Goal: Transaction & Acquisition: Purchase product/service

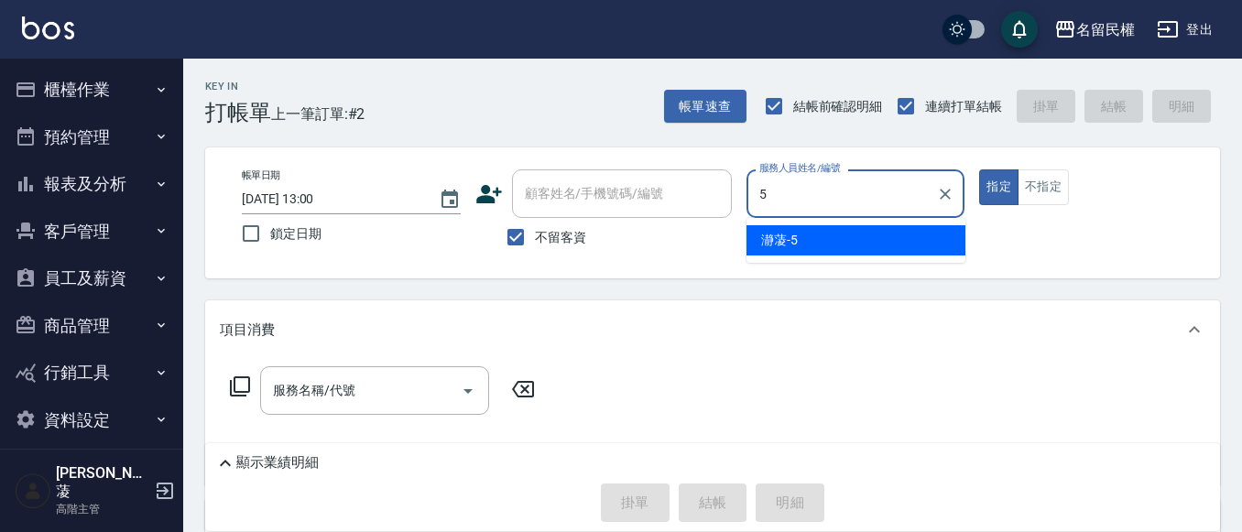
type input "瀞蓤-5"
type button "true"
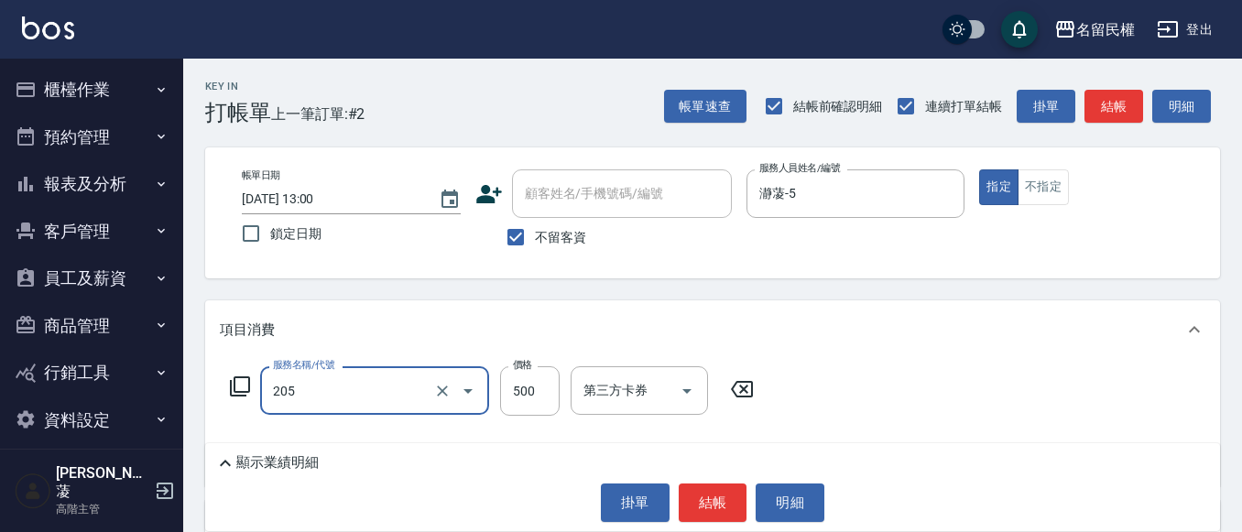
type input "指定洗剪(205)"
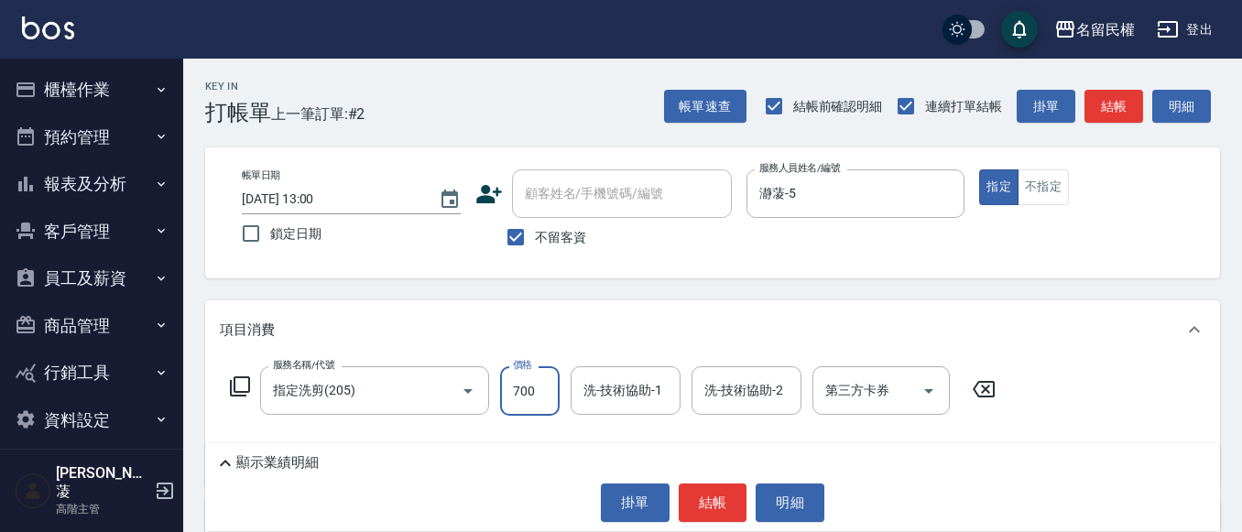
type input "700"
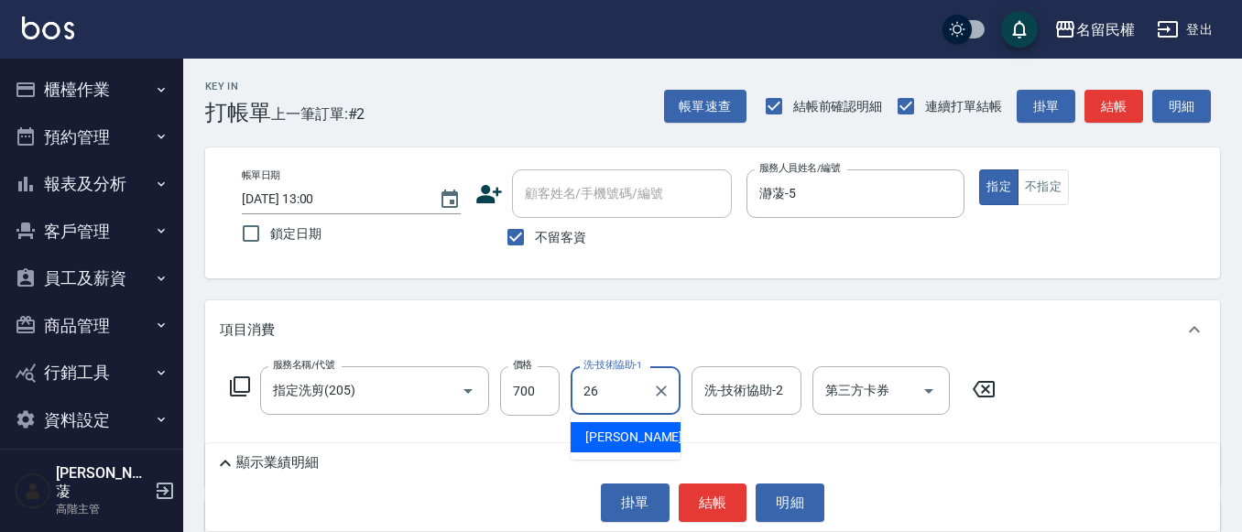
type input "沅莘-26"
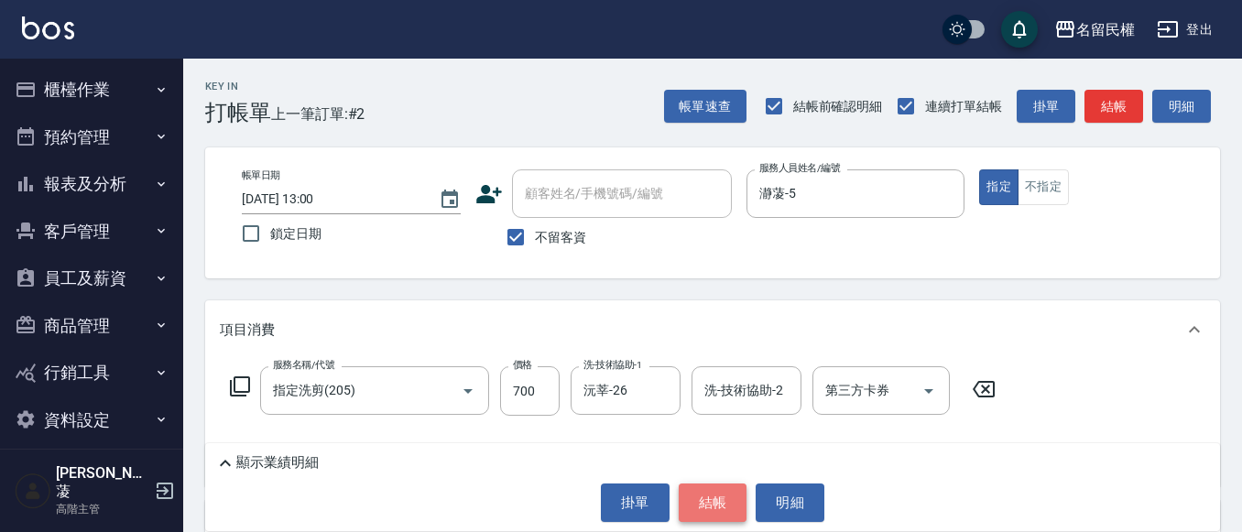
click at [704, 492] on button "結帳" at bounding box center [712, 502] width 69 height 38
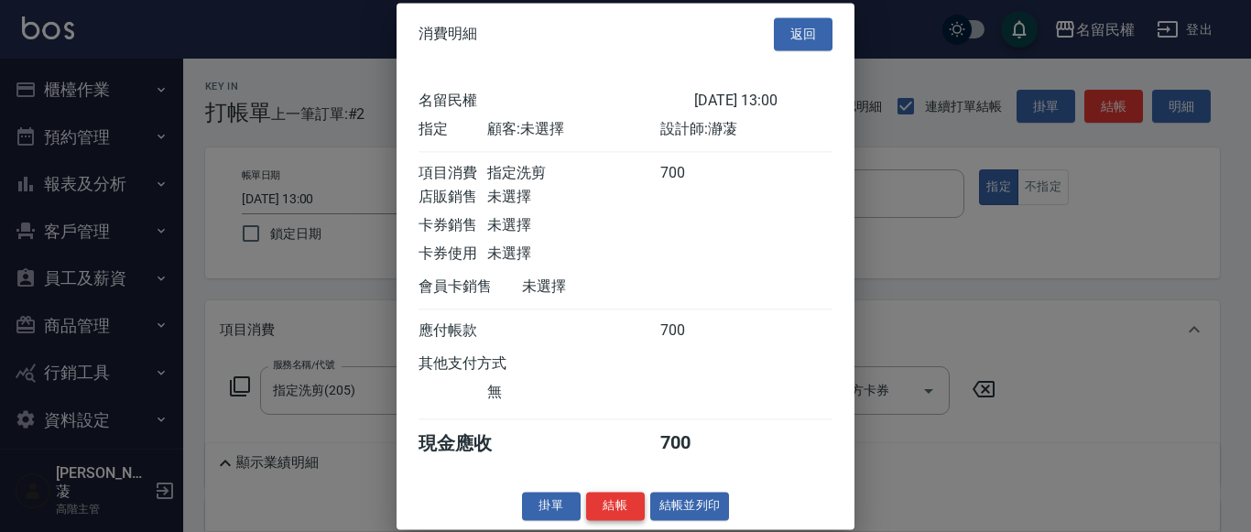
click at [623, 518] on button "結帳" at bounding box center [615, 506] width 59 height 28
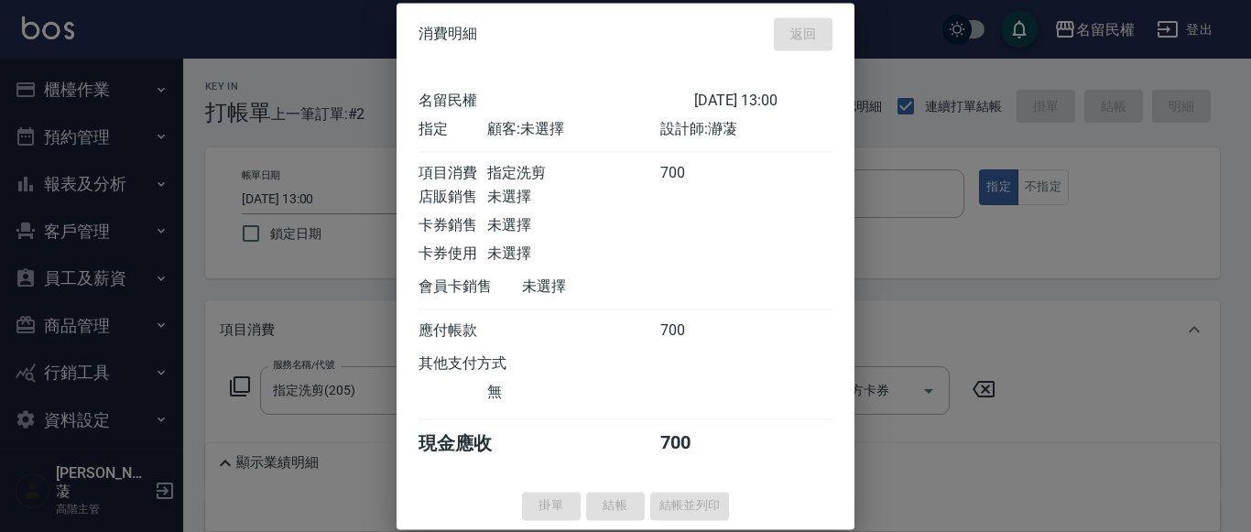
type input "[DATE] 15:48"
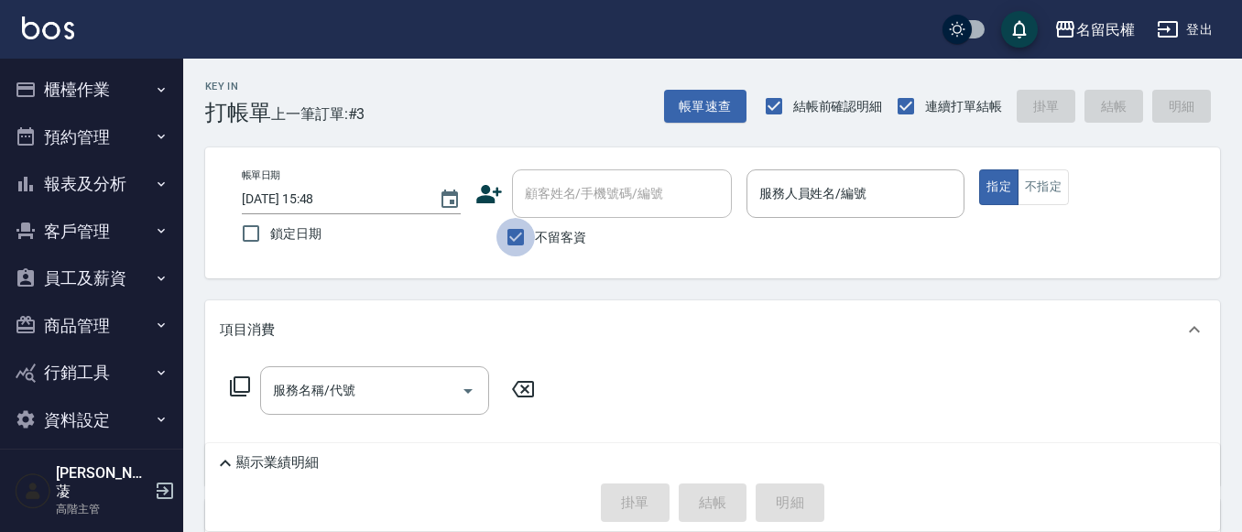
click at [523, 236] on input "不留客資" at bounding box center [515, 237] width 38 height 38
checkbox input "false"
click at [541, 211] on div "顧客姓名/手機號碼/編號" at bounding box center [622, 193] width 220 height 49
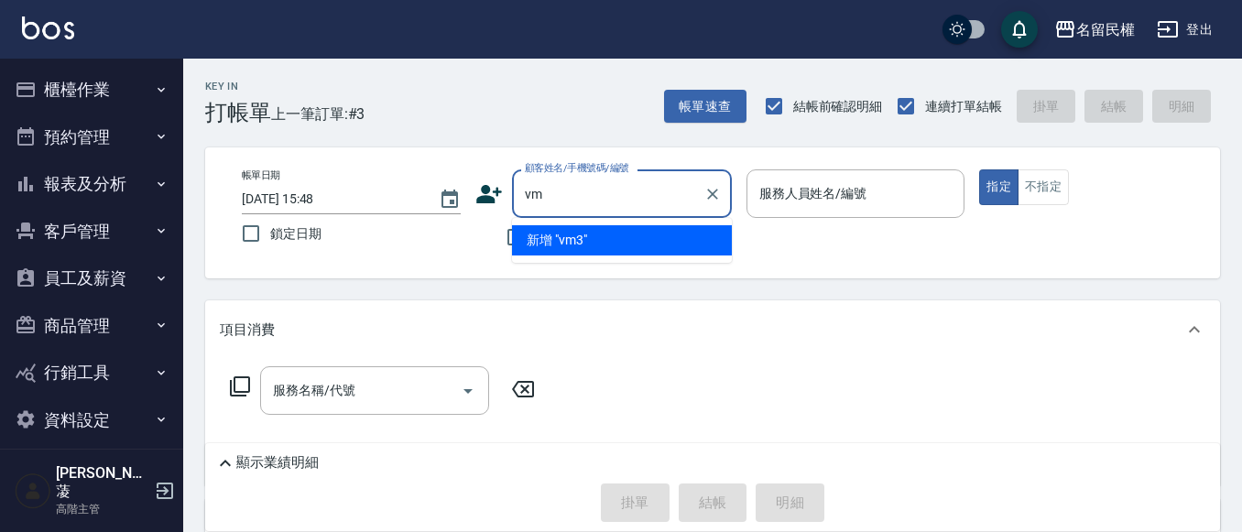
type input "v"
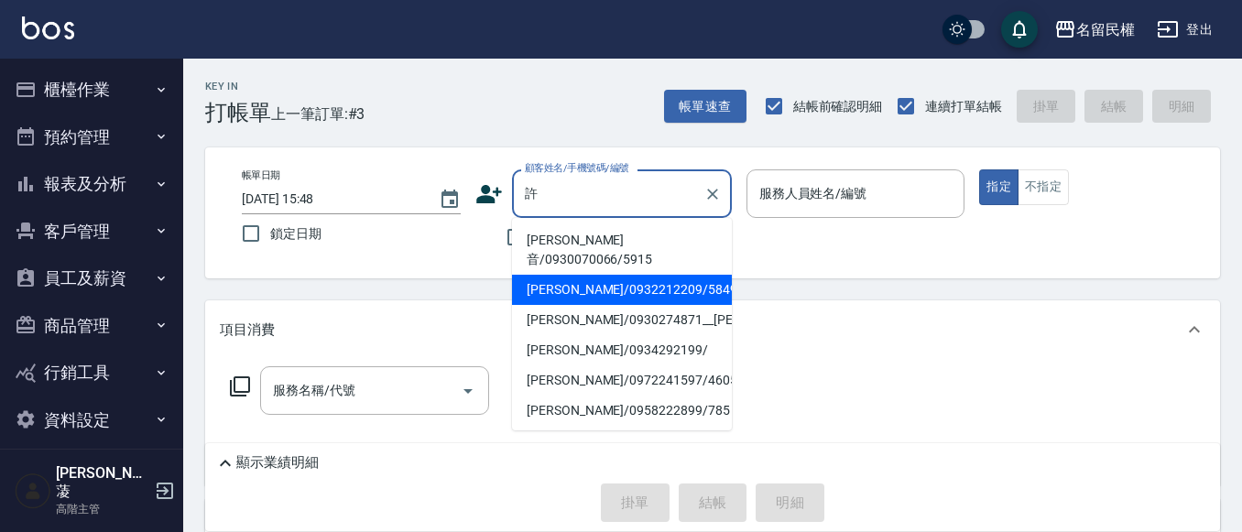
click at [605, 275] on li "[PERSON_NAME]/0932212209/5849" at bounding box center [622, 290] width 220 height 30
type input "[PERSON_NAME]/0932212209/5849"
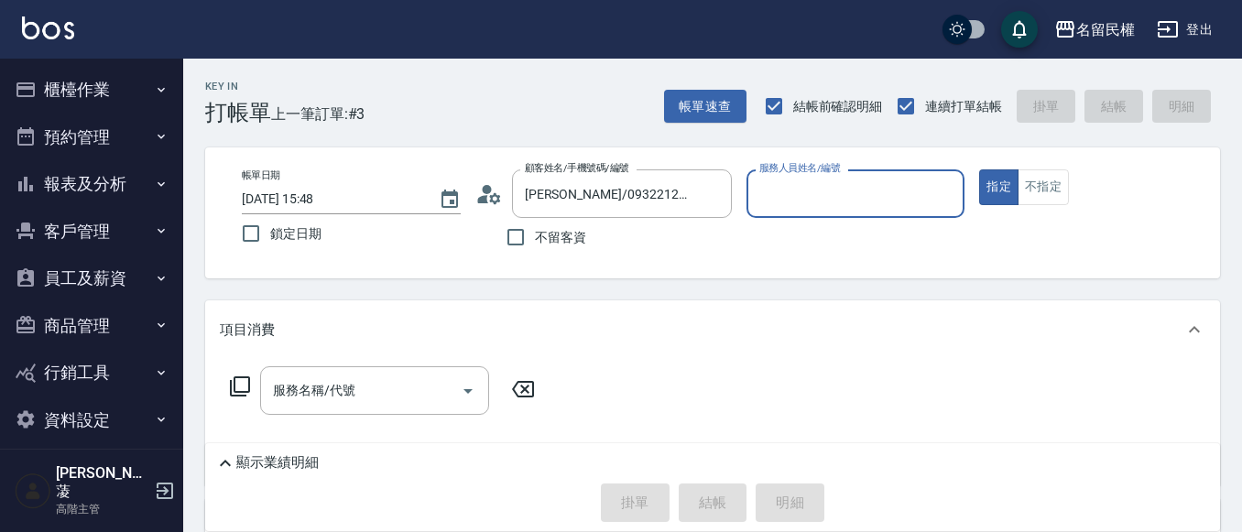
click at [492, 201] on icon at bounding box center [494, 197] width 11 height 11
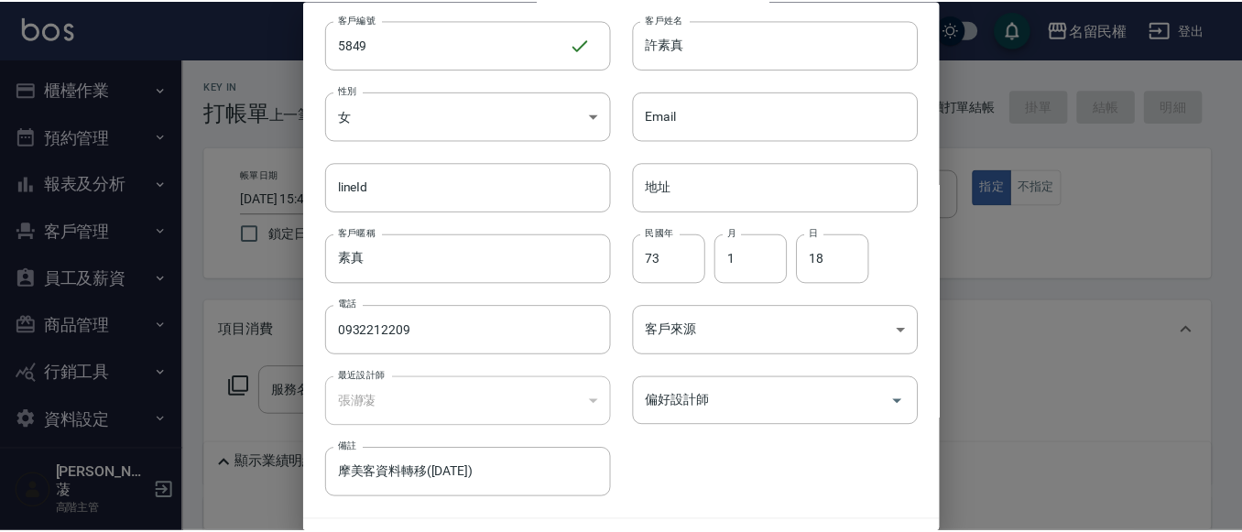
scroll to position [103, 0]
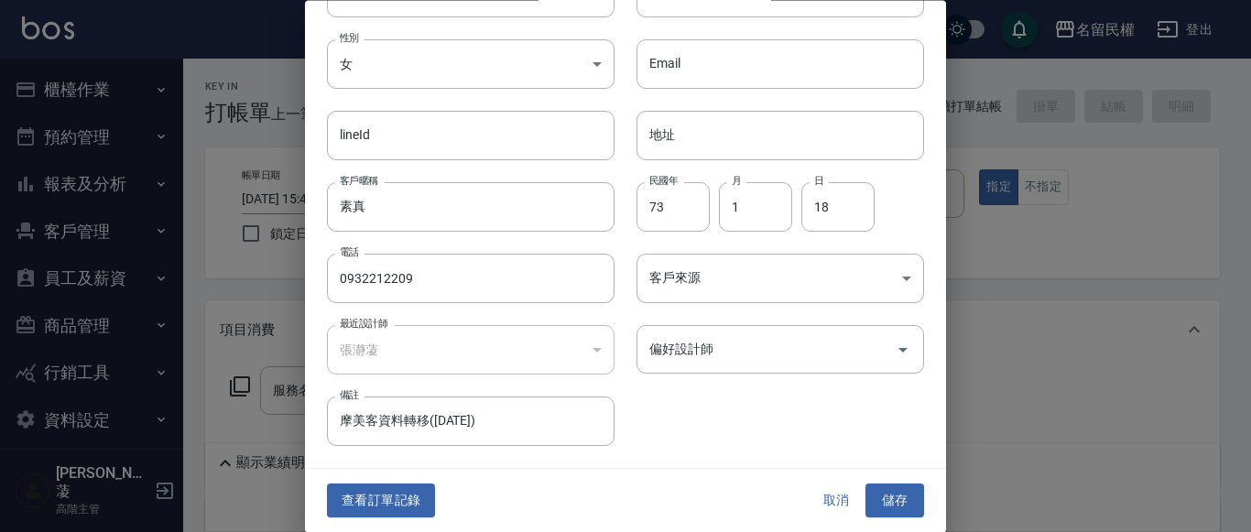
click at [418, 490] on button "查看訂單記錄" at bounding box center [381, 501] width 108 height 34
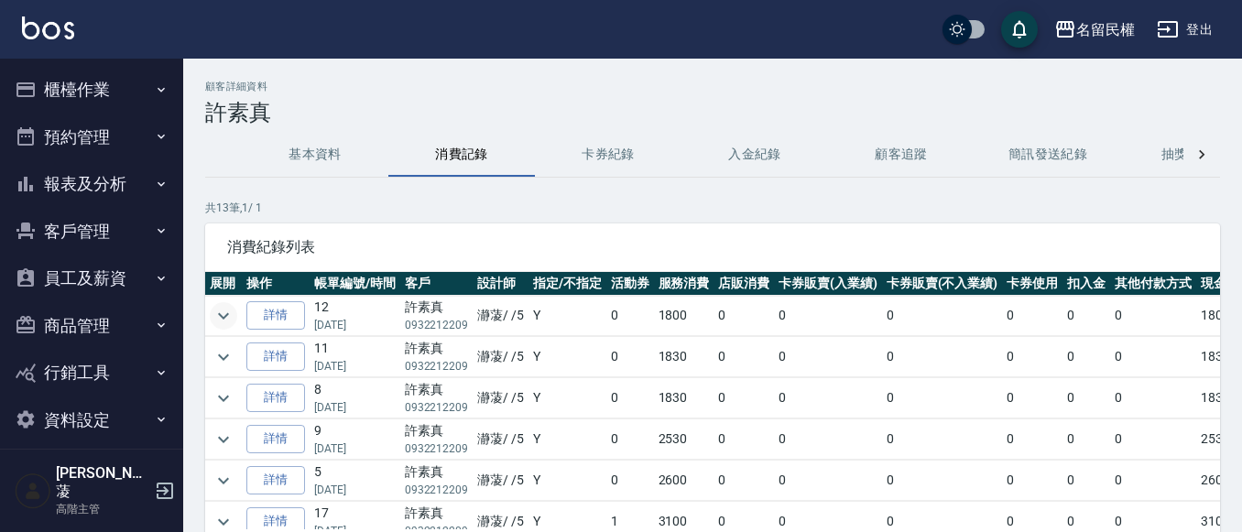
click at [223, 317] on icon "expand row" at bounding box center [223, 315] width 11 height 6
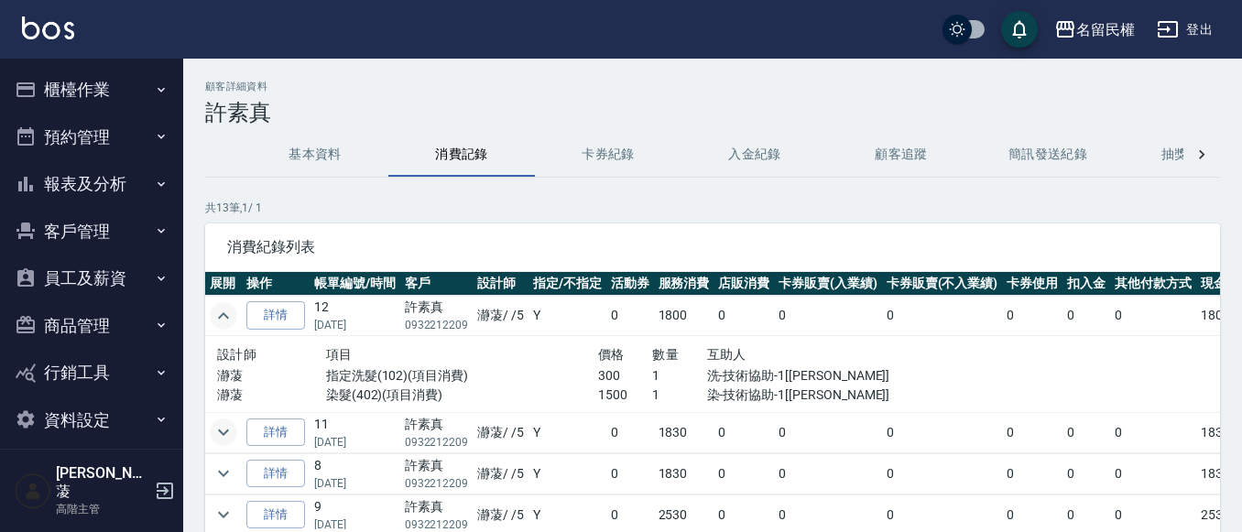
click at [228, 437] on icon "expand row" at bounding box center [223, 432] width 22 height 22
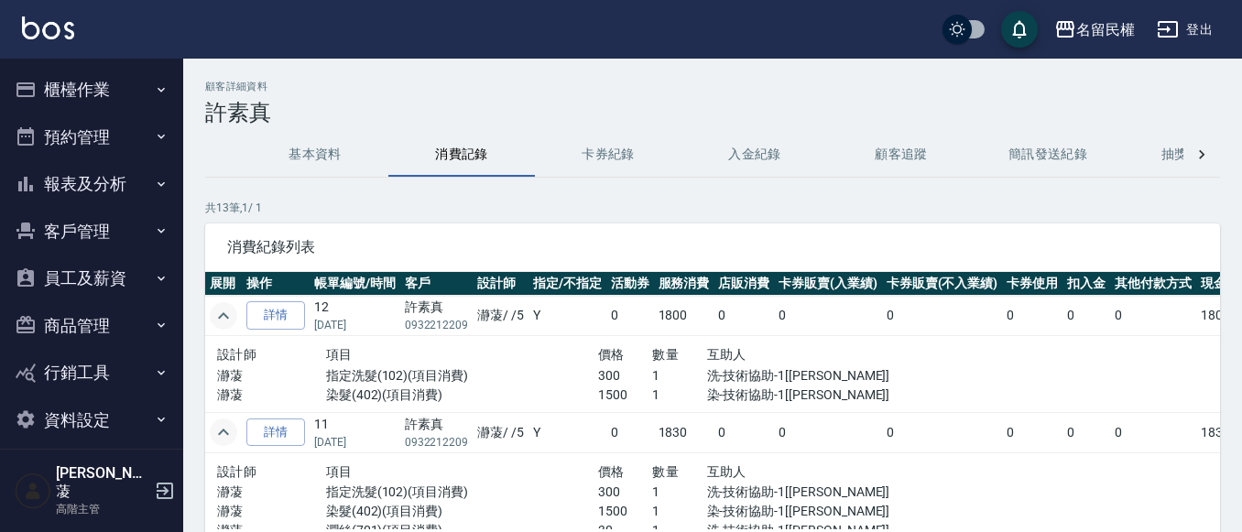
click at [78, 90] on button "櫃檯作業" at bounding box center [91, 90] width 168 height 48
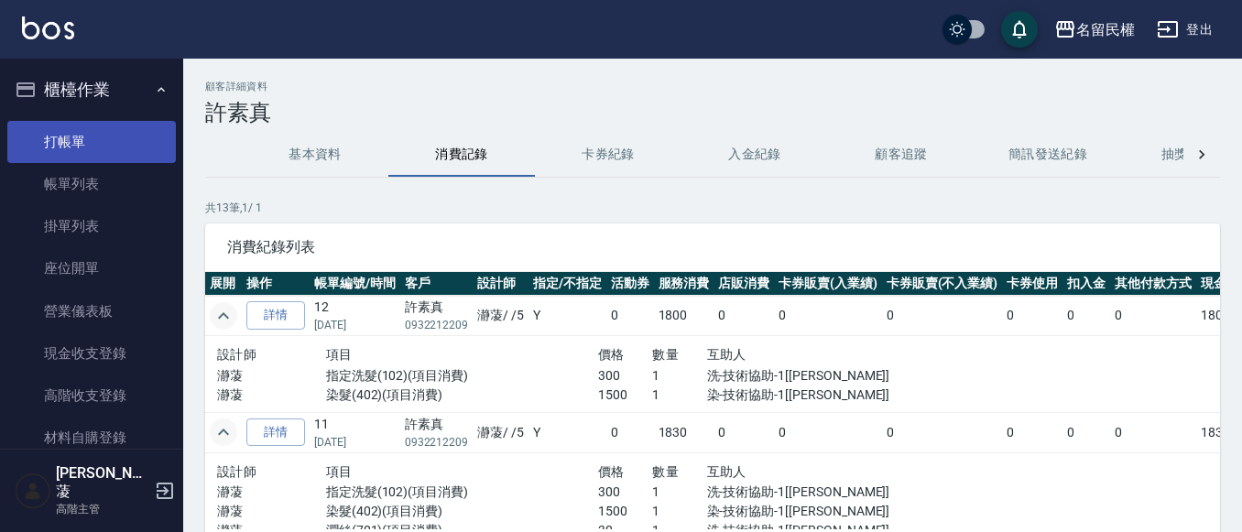
click at [85, 137] on link "打帳單" at bounding box center [91, 142] width 168 height 42
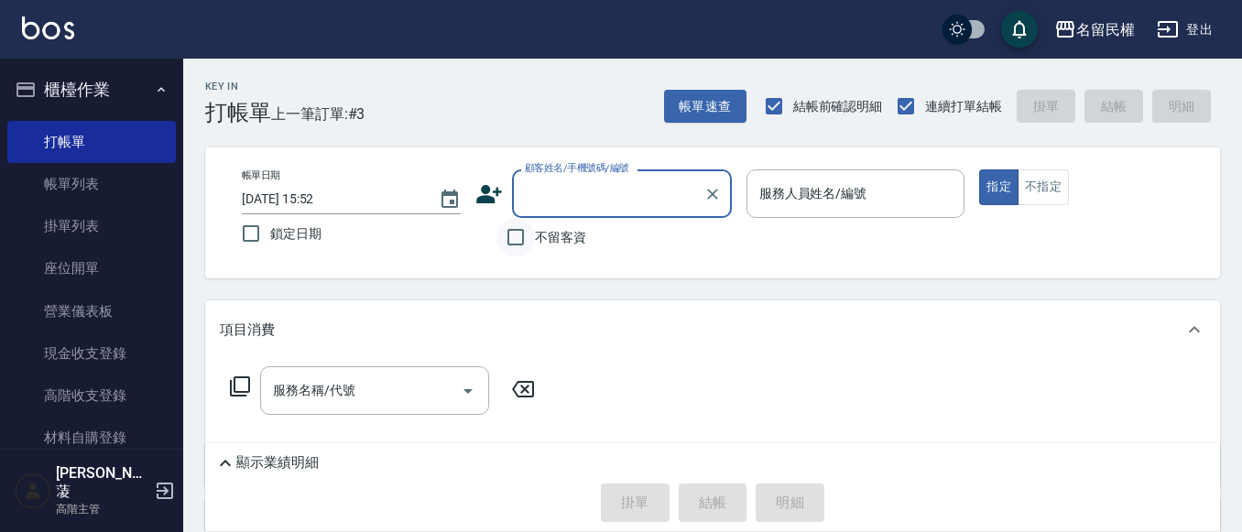
click at [511, 232] on input "不留客資" at bounding box center [515, 237] width 38 height 38
checkbox input "true"
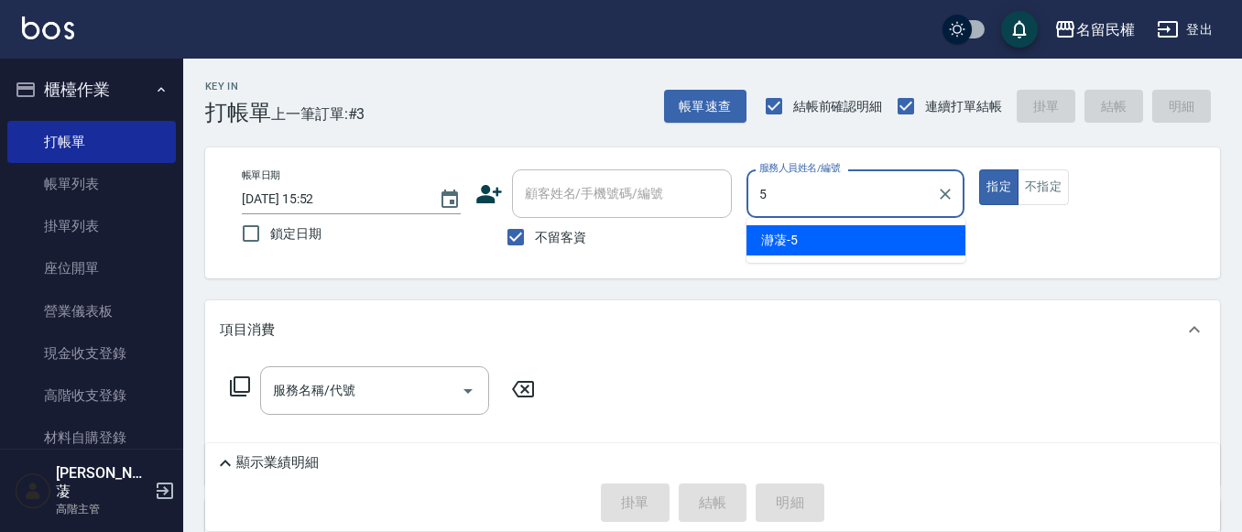
type input "瀞蓤-5"
type button "true"
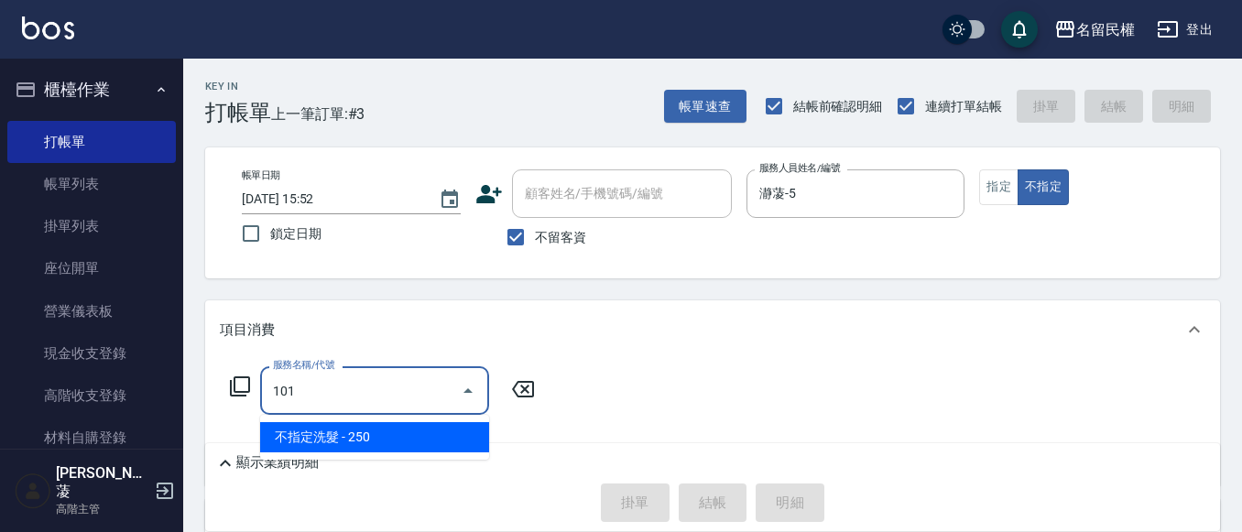
type input "不指定洗髮(101)"
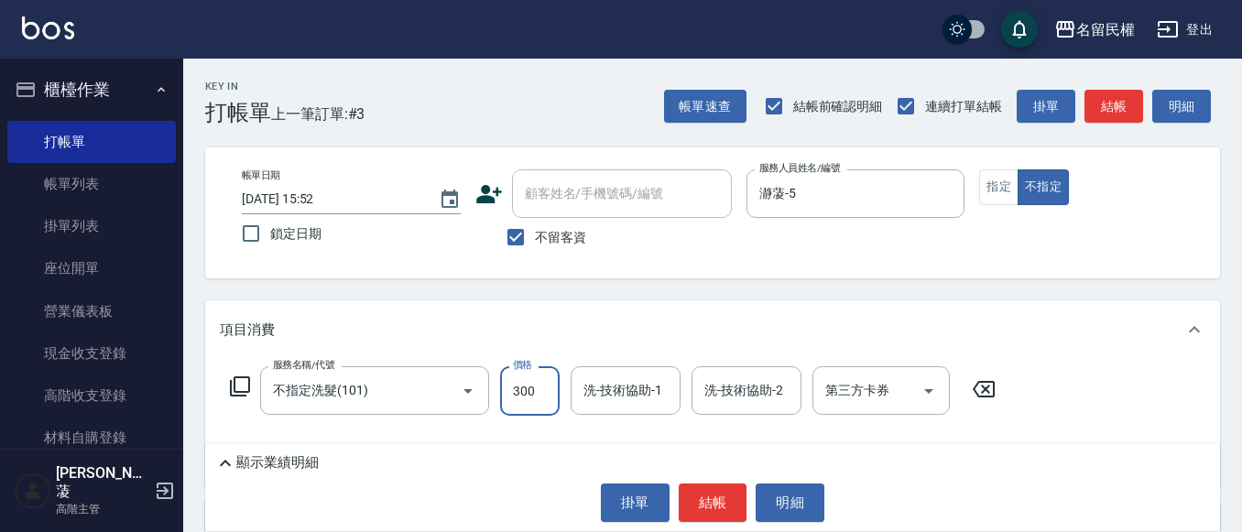
type input "300"
type input "2"
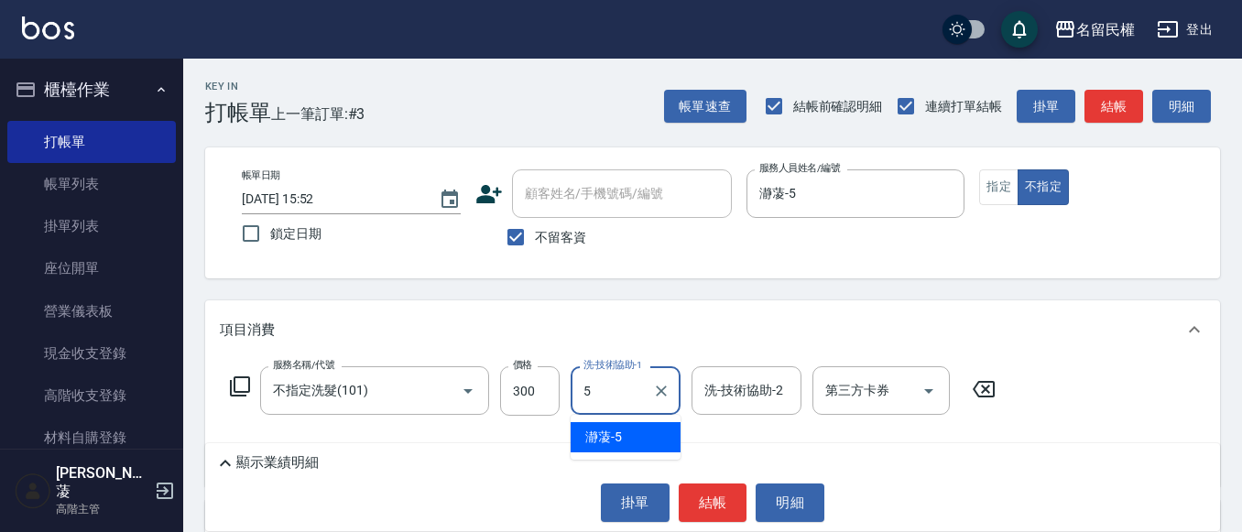
type input "瀞蓤-5"
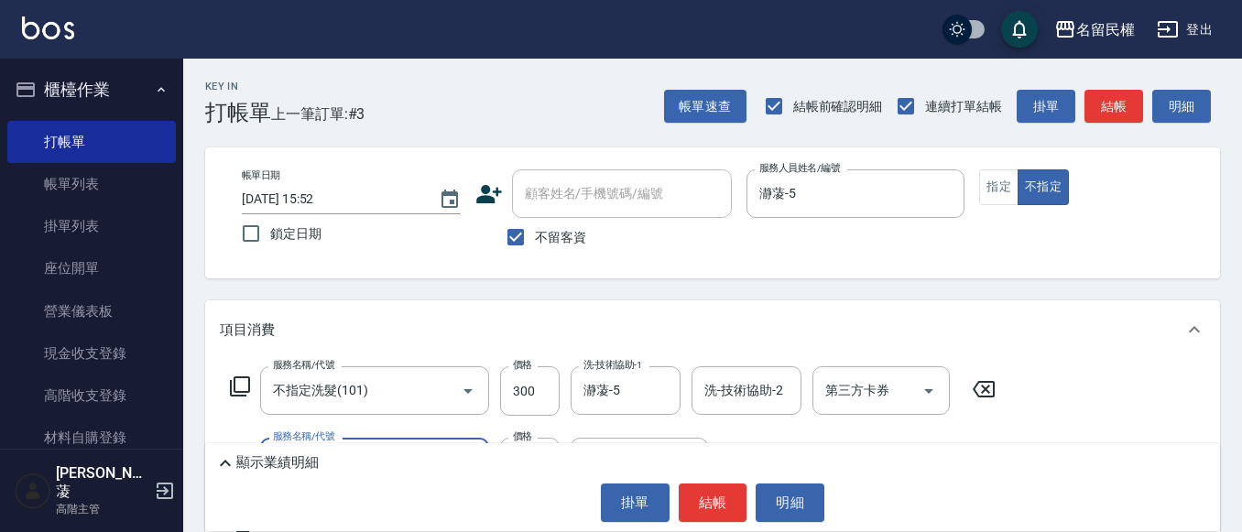
type input "[PERSON_NAME](701)"
type input "30"
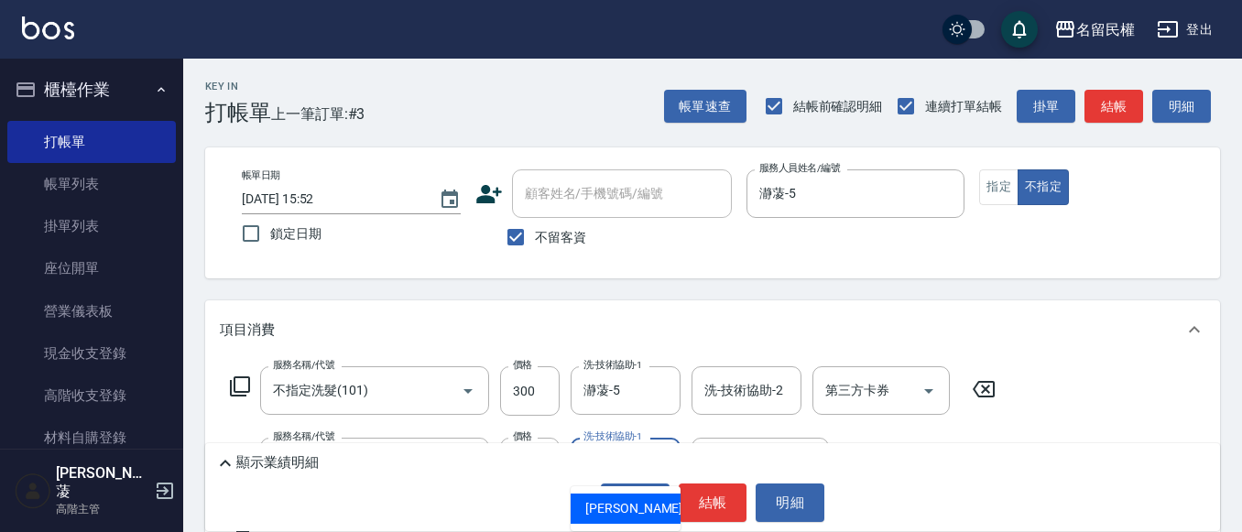
type input "沅莘-26"
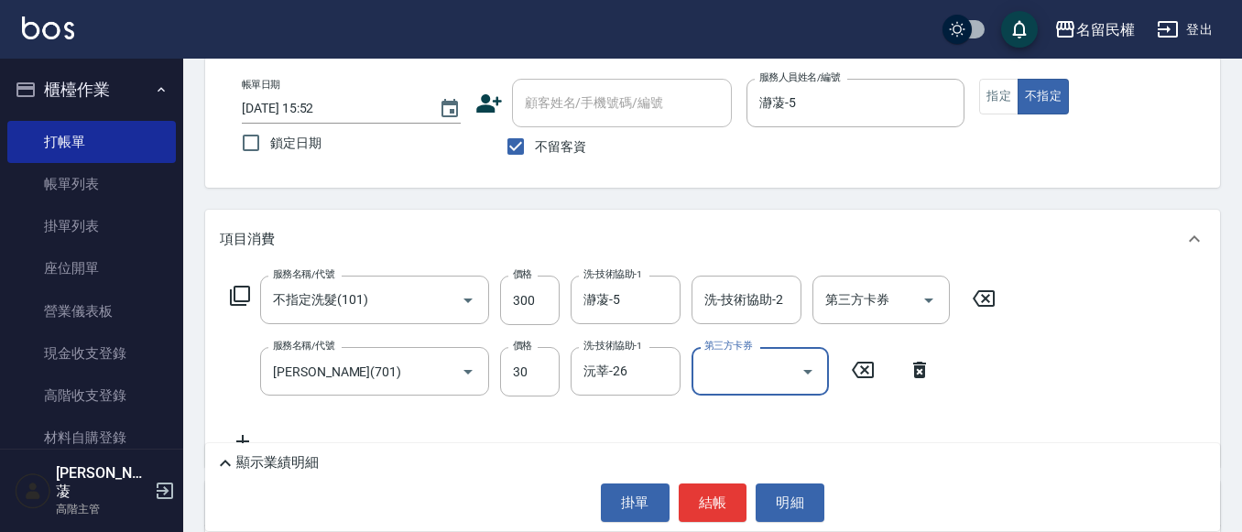
scroll to position [92, 0]
click at [647, 376] on div "沅莘-26 洗-技術協助-1" at bounding box center [625, 370] width 110 height 49
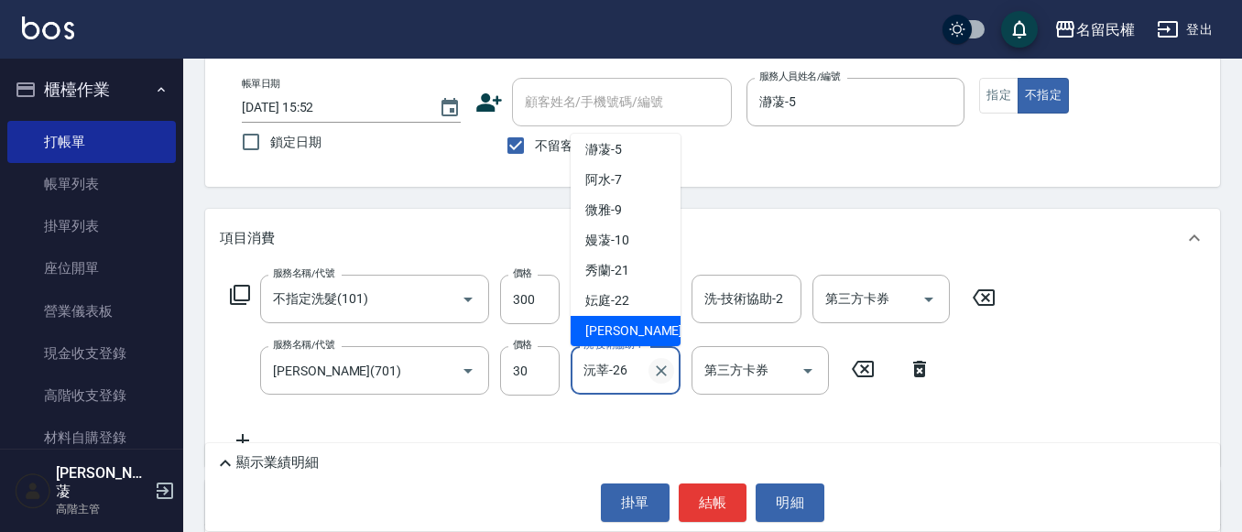
click at [652, 376] on icon "Clear" at bounding box center [661, 371] width 18 height 18
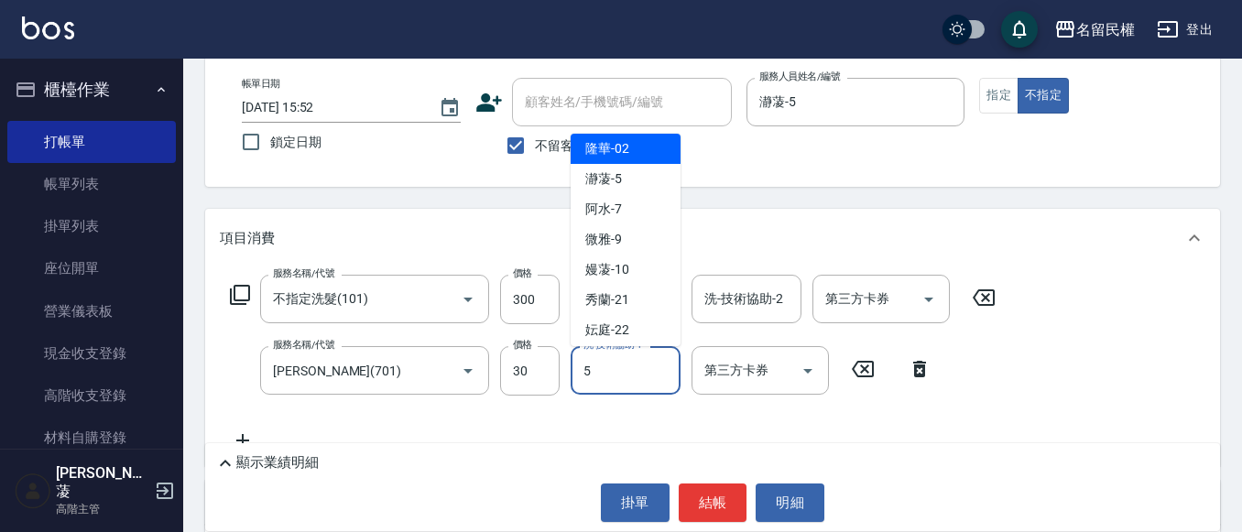
scroll to position [0, 0]
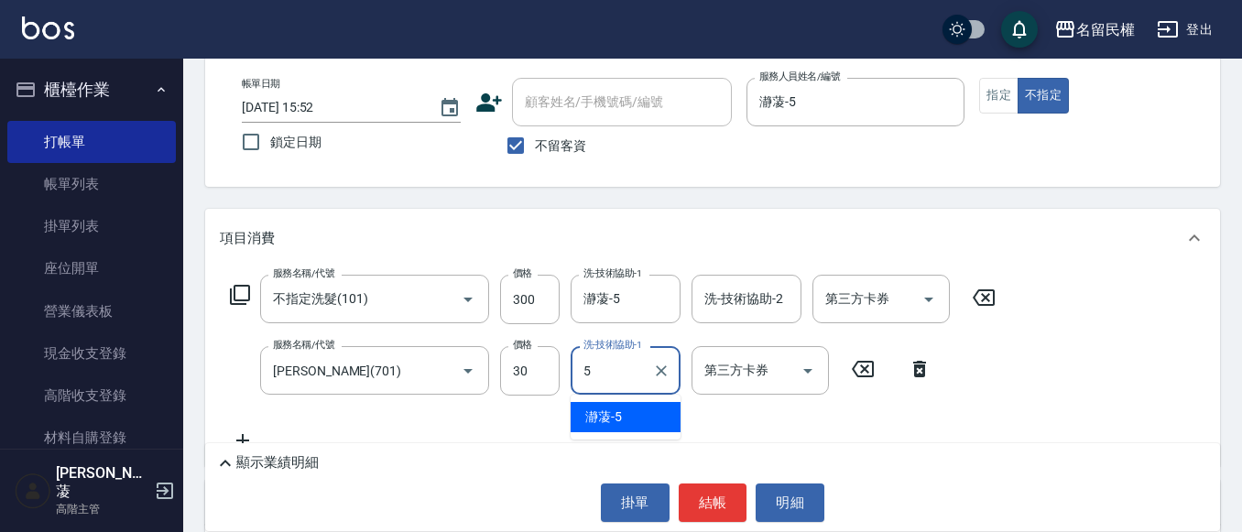
type input "瀞蓤-5"
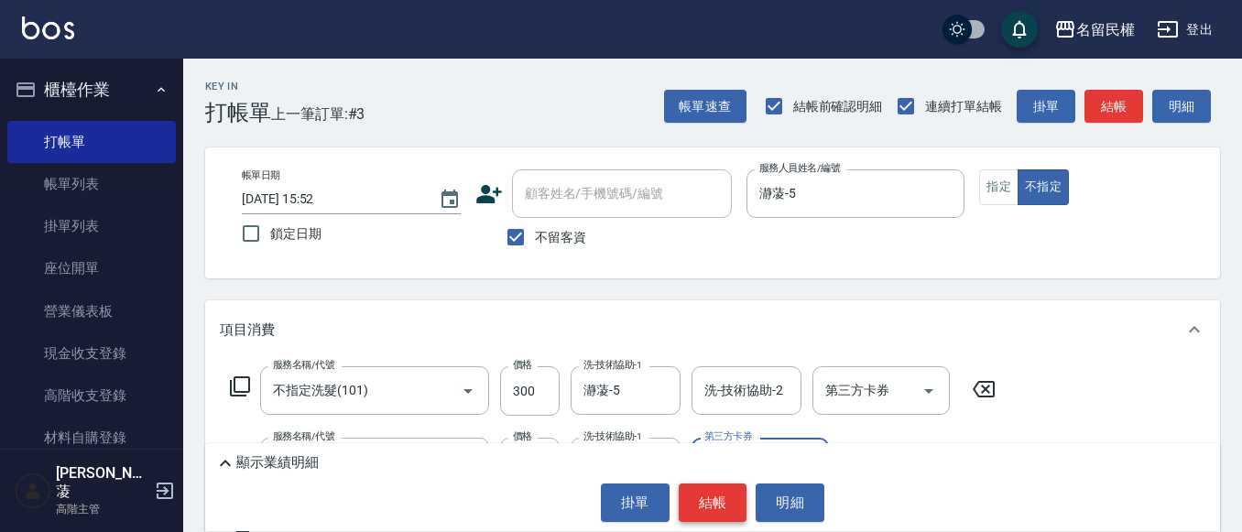
click at [704, 493] on button "結帳" at bounding box center [712, 502] width 69 height 38
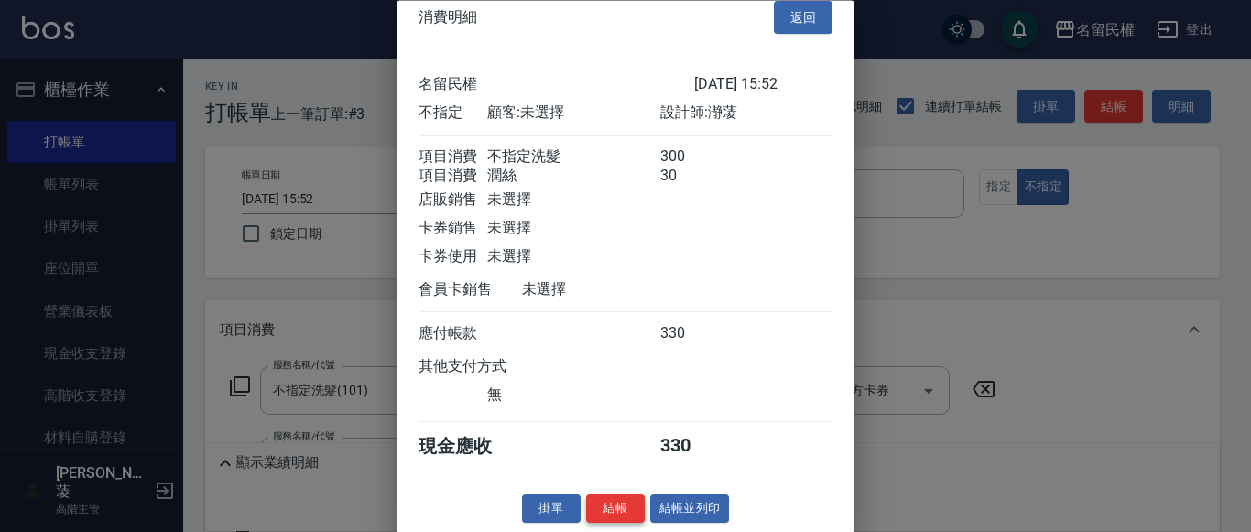
scroll to position [46, 0]
click at [632, 496] on button "結帳" at bounding box center [615, 509] width 59 height 28
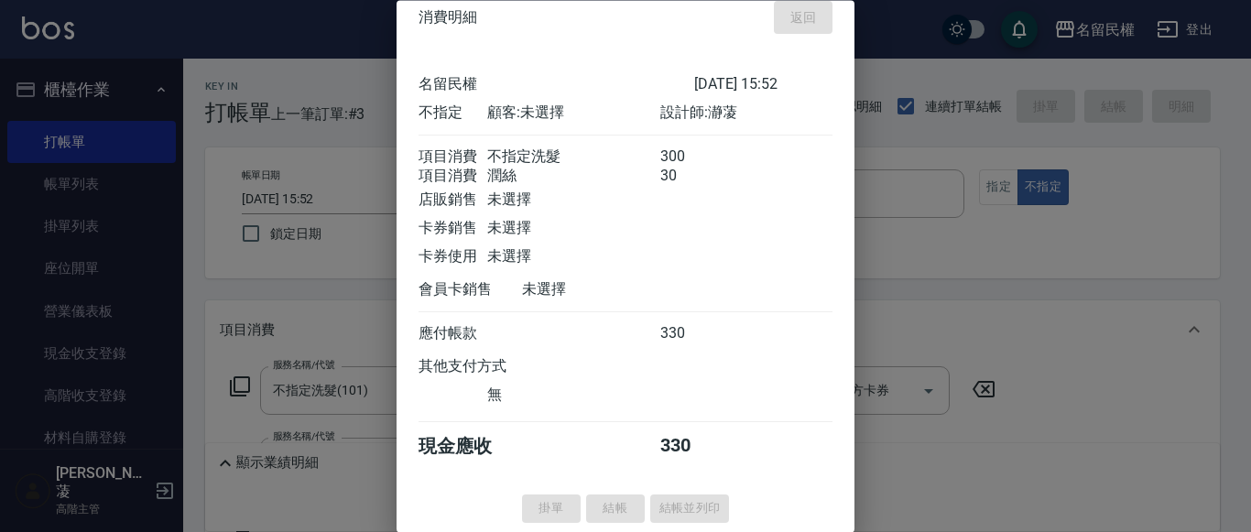
type input "[DATE] 16:35"
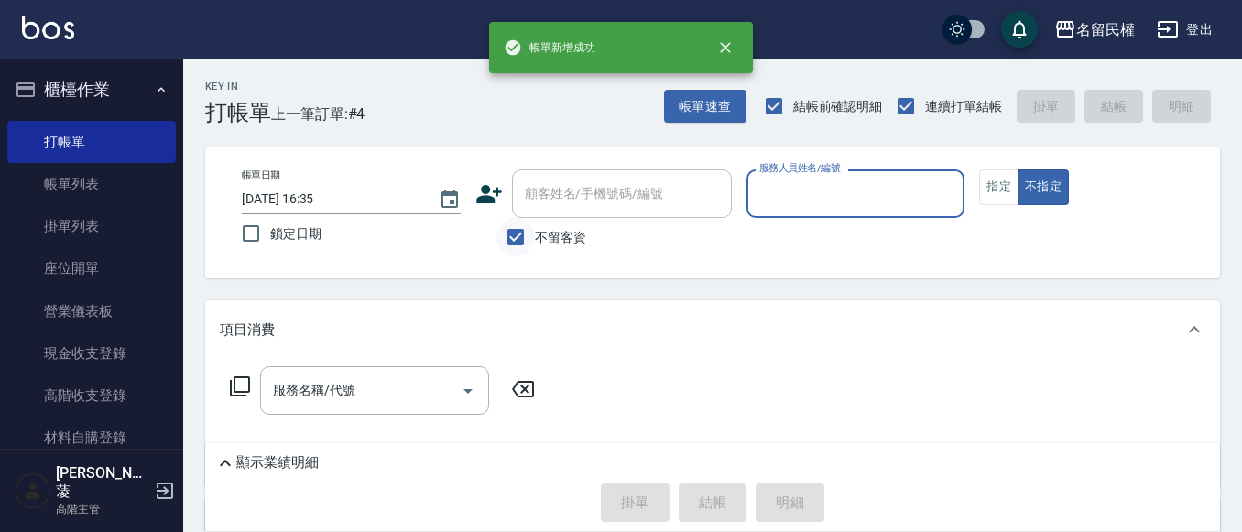
click at [515, 229] on input "不留客資" at bounding box center [515, 237] width 38 height 38
checkbox input "false"
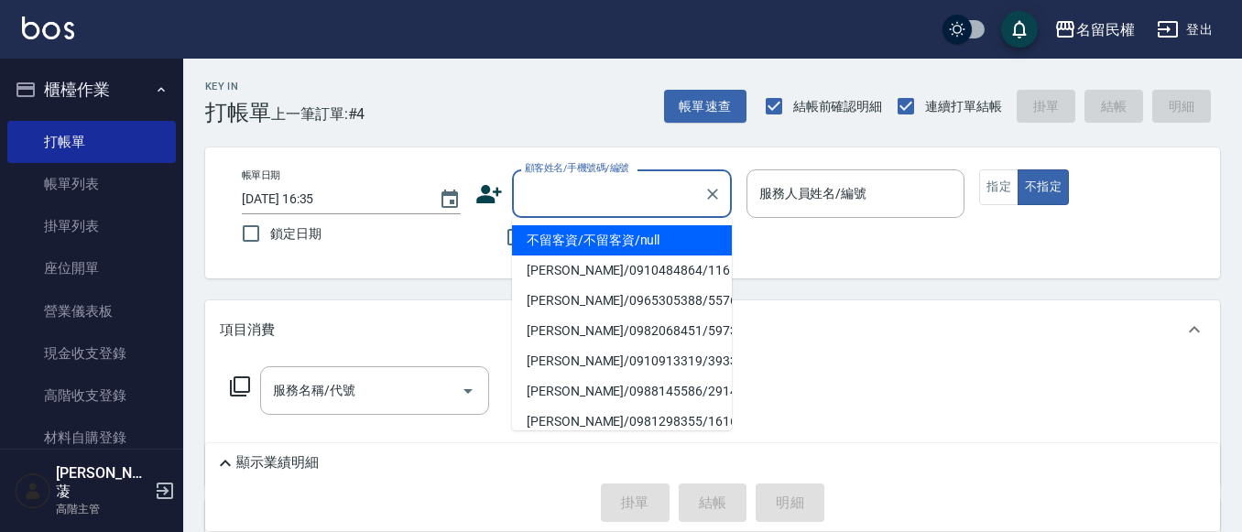
click at [537, 196] on input "顧客姓名/手機號碼/編號" at bounding box center [608, 194] width 176 height 32
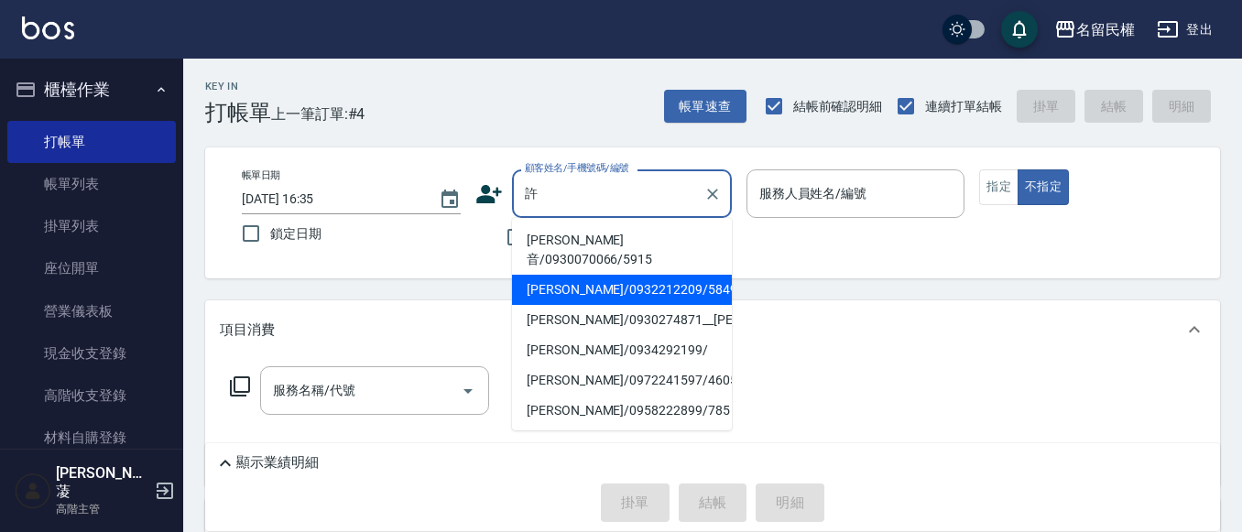
click at [565, 275] on li "[PERSON_NAME]/0932212209/5849" at bounding box center [622, 290] width 220 height 30
type input "[PERSON_NAME]/0932212209/5849"
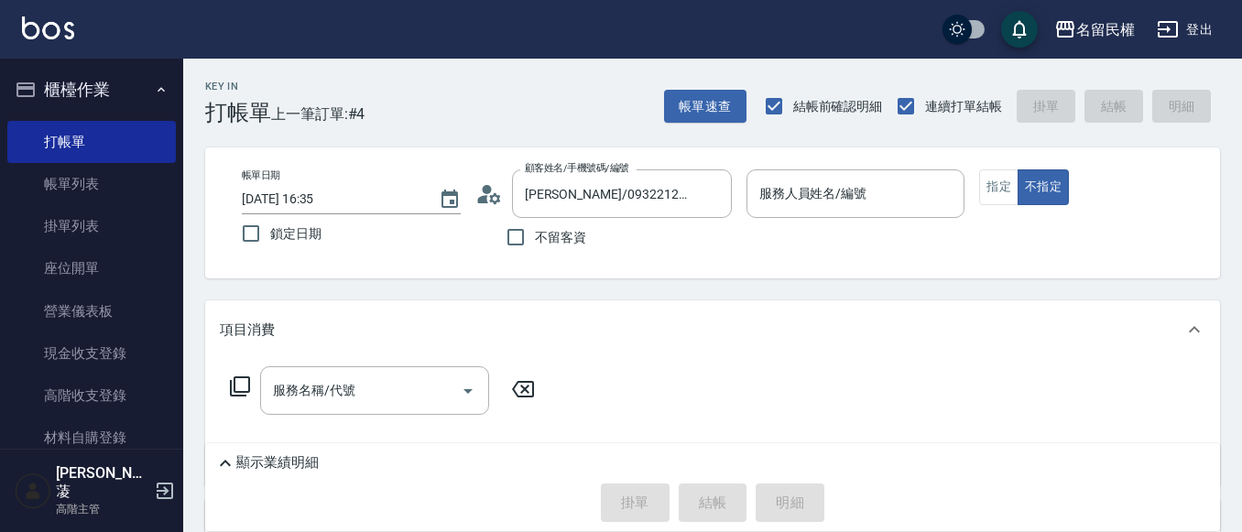
click at [485, 190] on circle at bounding box center [486, 189] width 9 height 9
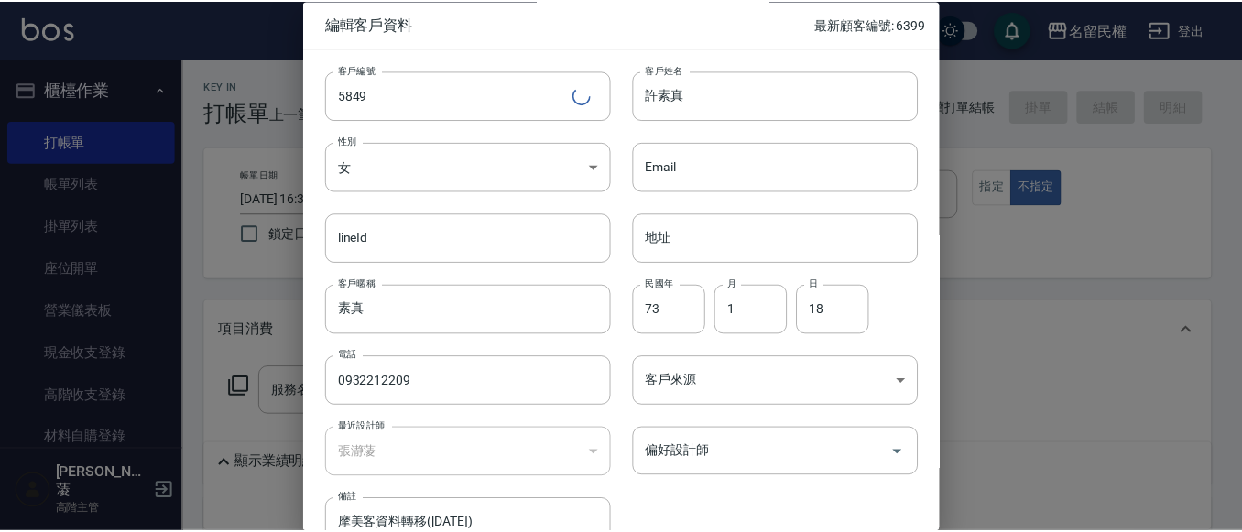
scroll to position [103, 0]
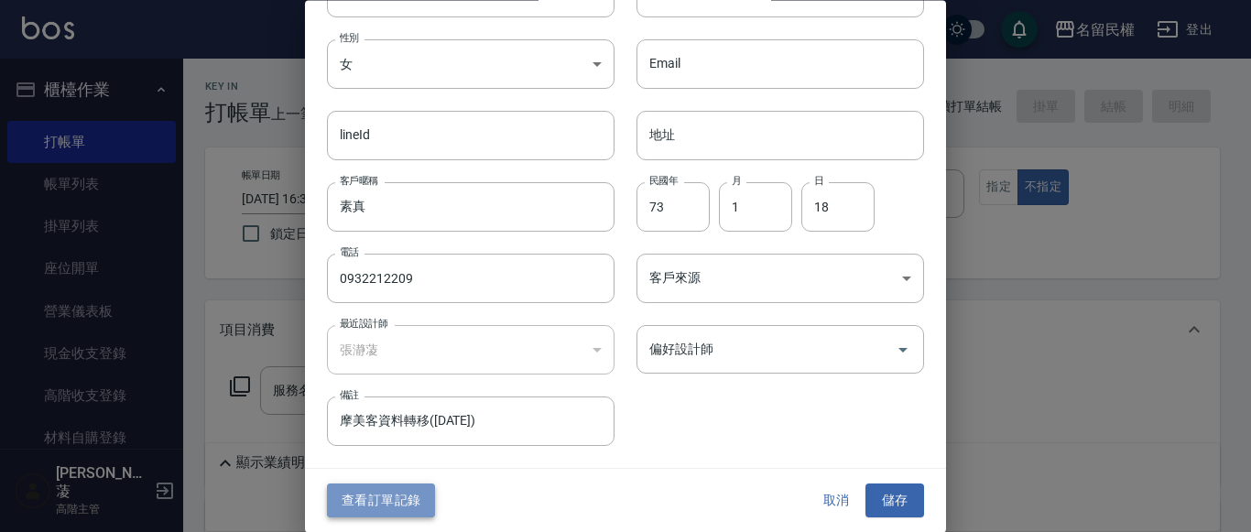
click at [364, 504] on button "查看訂單記錄" at bounding box center [381, 501] width 108 height 34
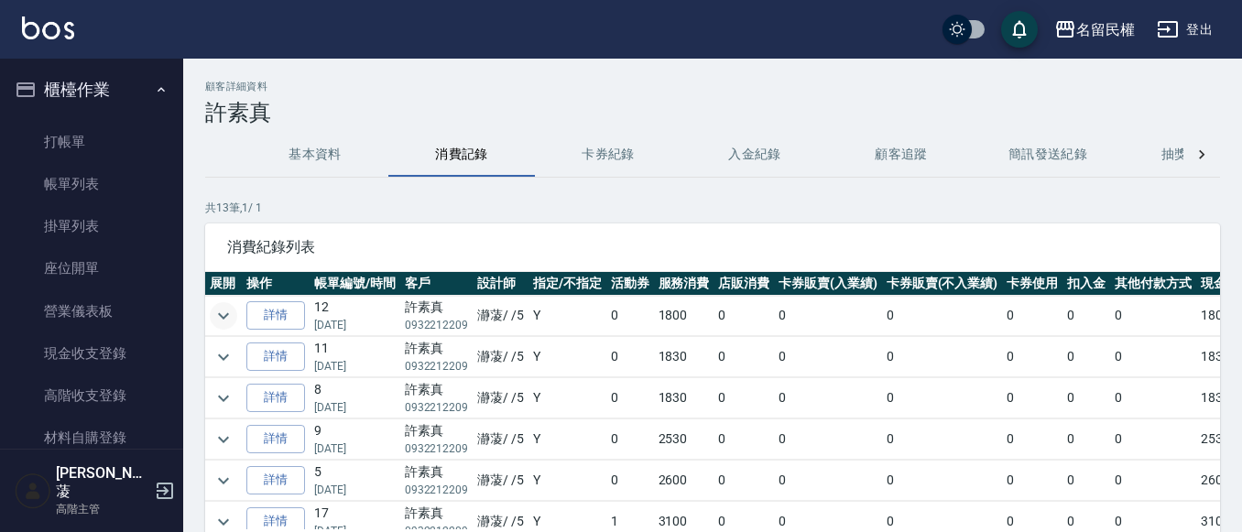
click at [218, 320] on icon "expand row" at bounding box center [223, 316] width 22 height 22
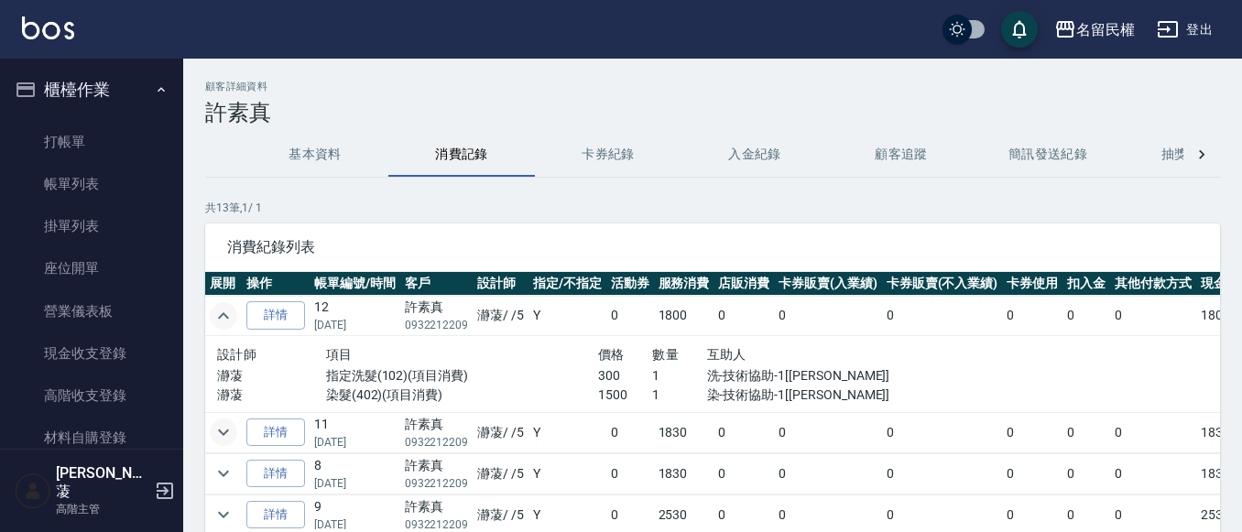
click at [227, 418] on button "expand row" at bounding box center [223, 431] width 27 height 27
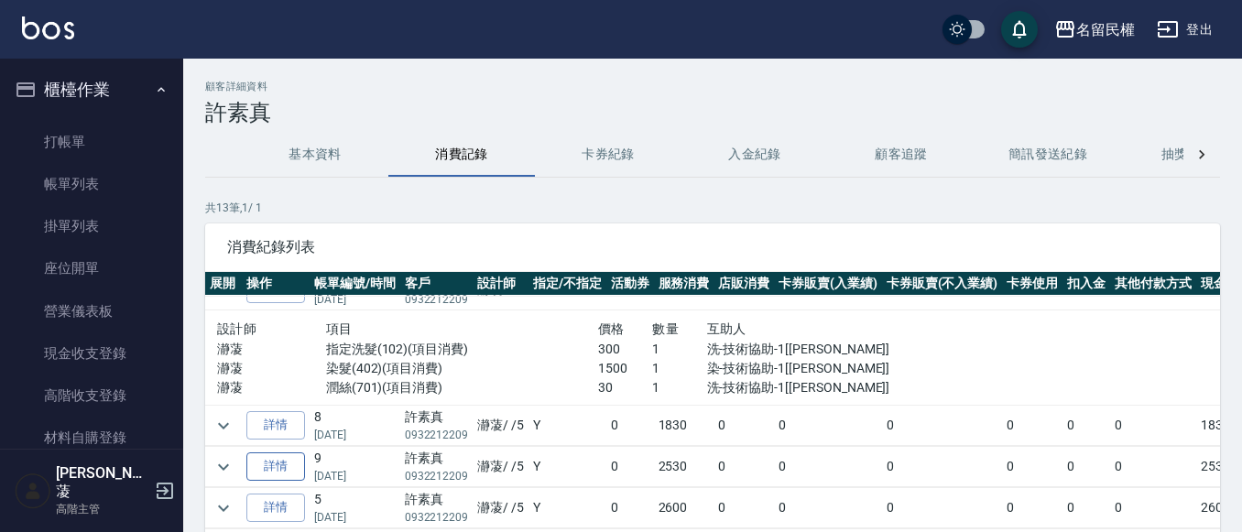
scroll to position [183, 0]
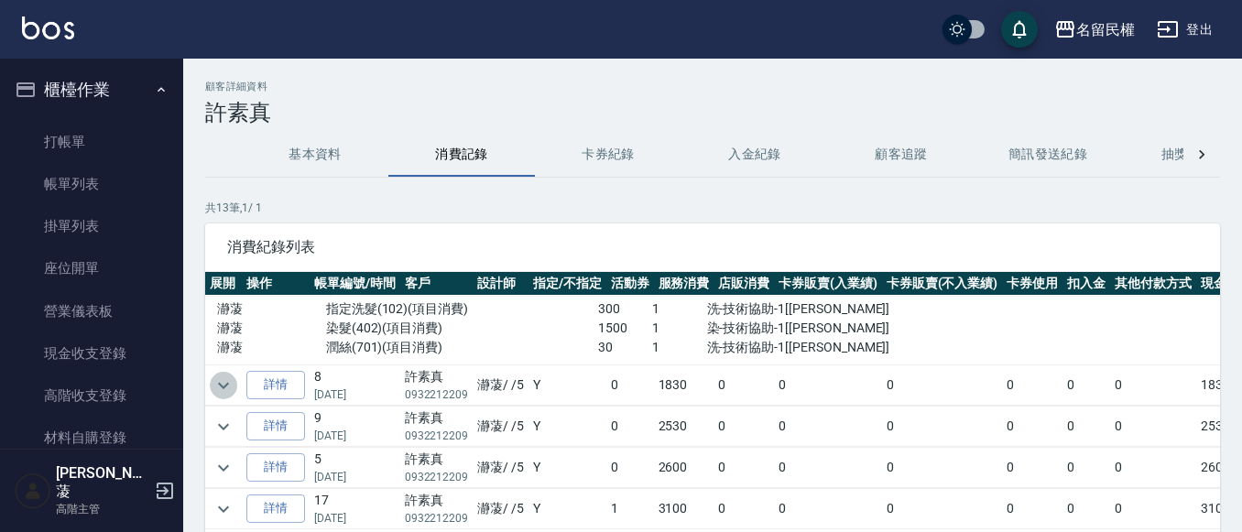
click at [223, 385] on icon "expand row" at bounding box center [223, 386] width 22 height 22
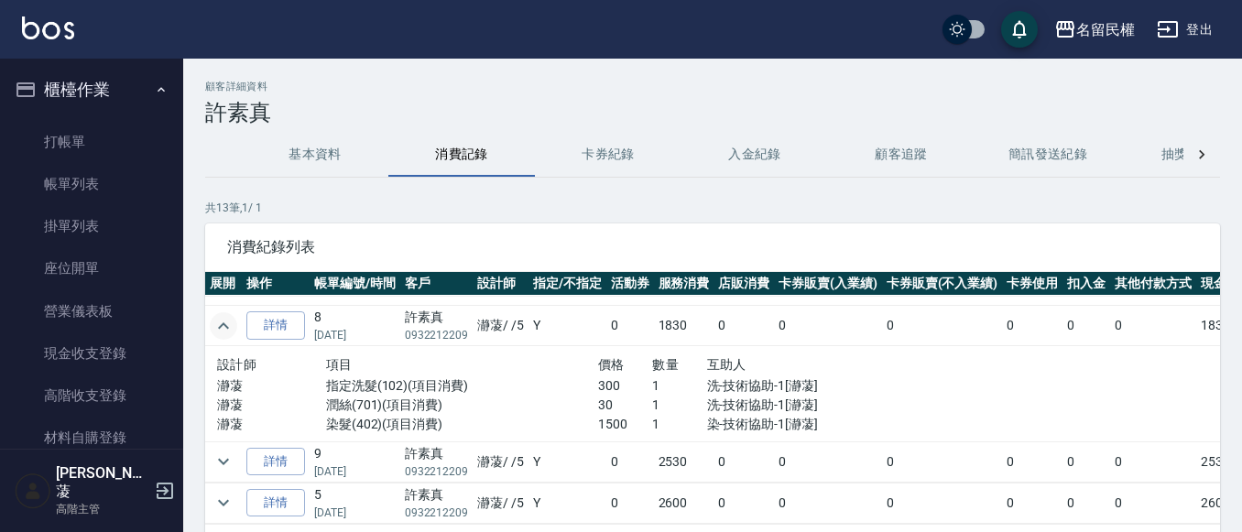
scroll to position [275, 0]
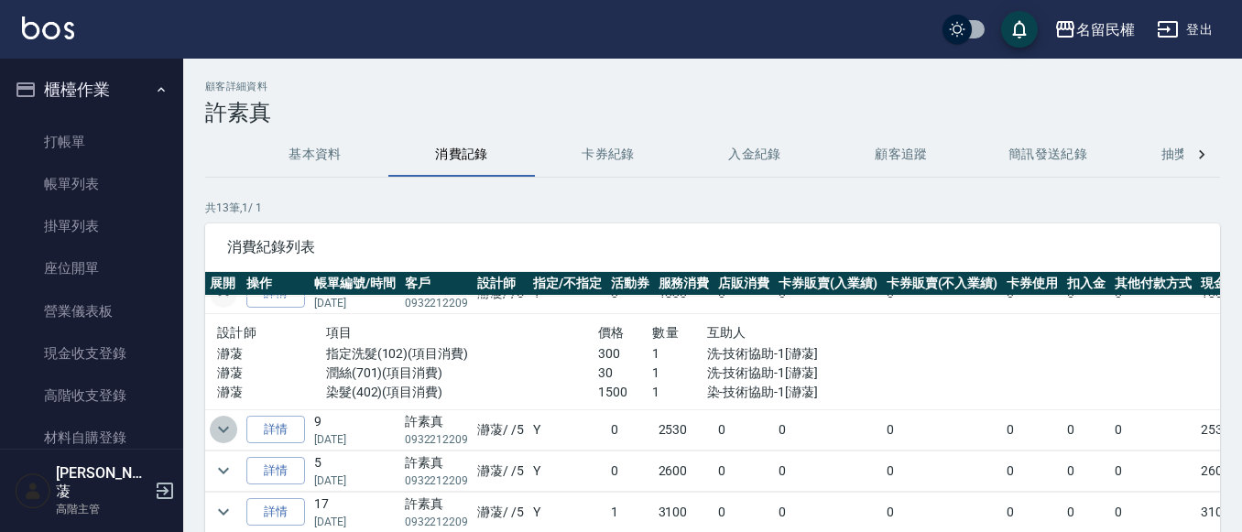
click at [225, 437] on icon "expand row" at bounding box center [223, 429] width 22 height 22
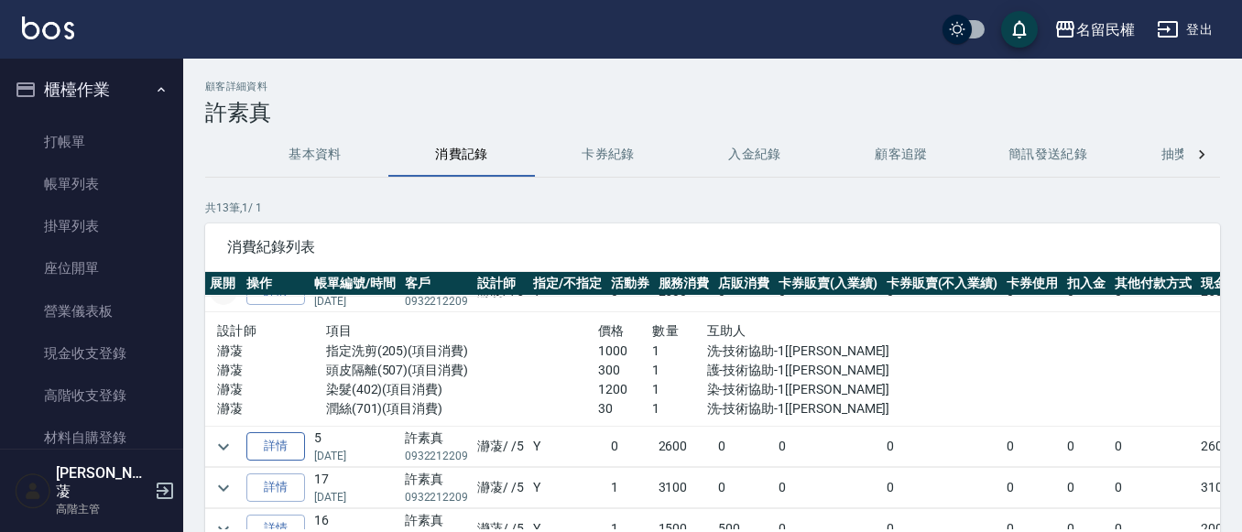
scroll to position [458, 0]
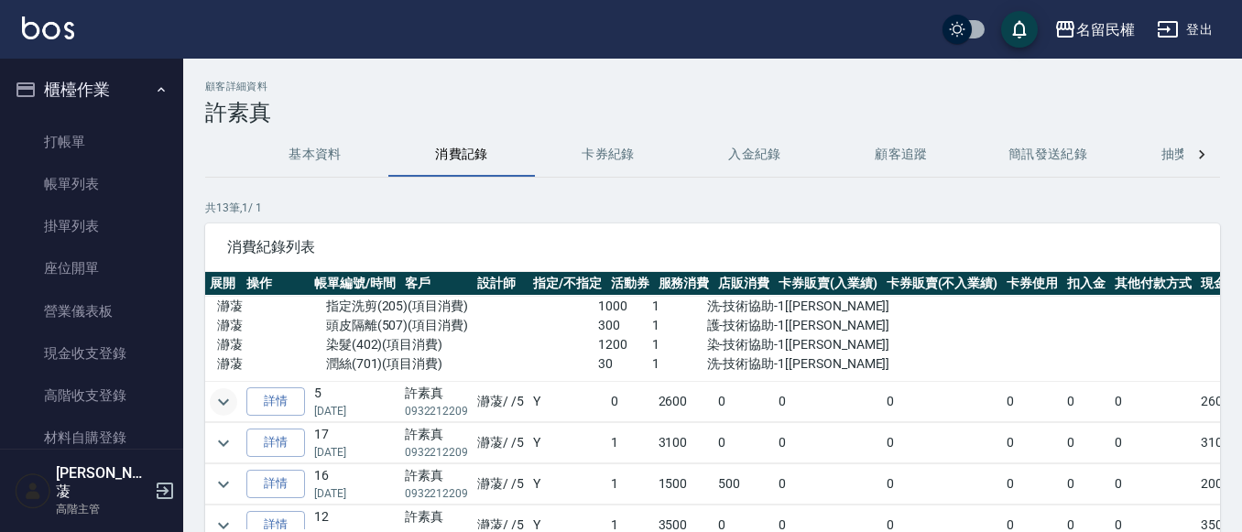
click at [223, 401] on icon "expand row" at bounding box center [223, 402] width 22 height 22
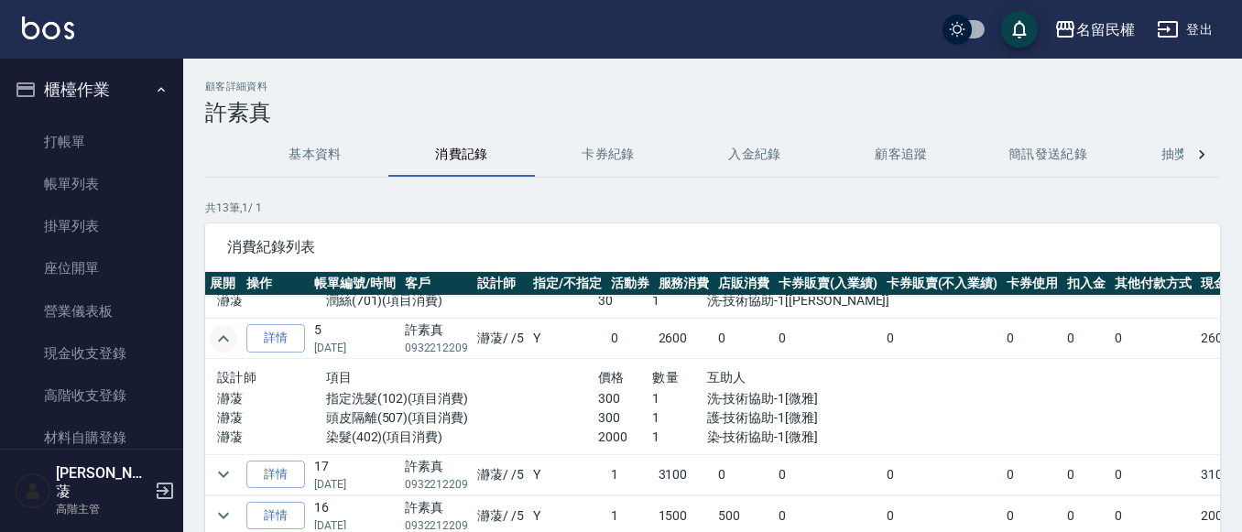
scroll to position [549, 0]
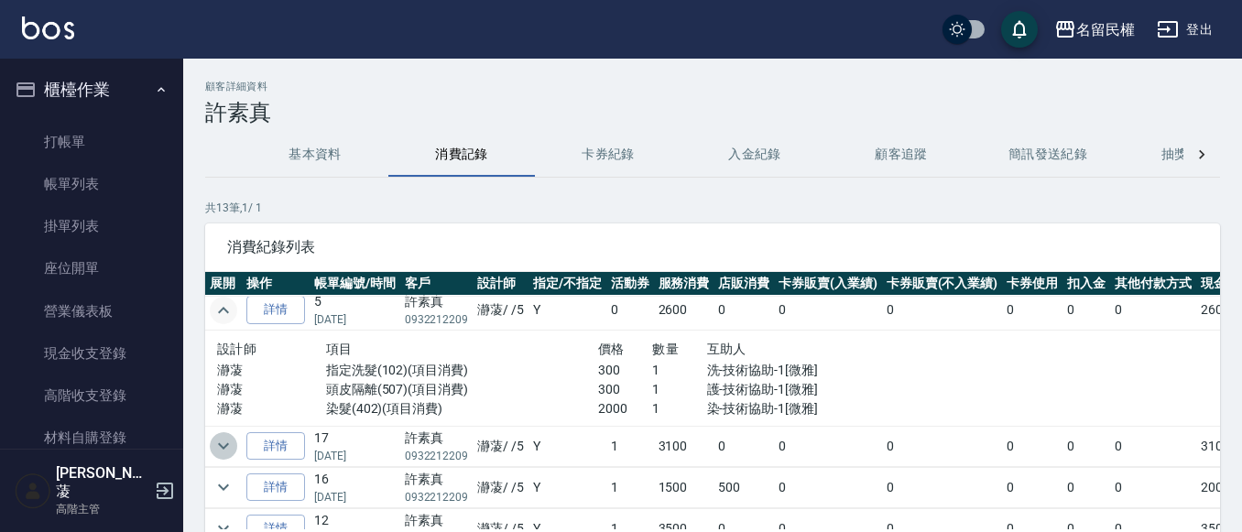
click at [233, 442] on icon "expand row" at bounding box center [223, 446] width 22 height 22
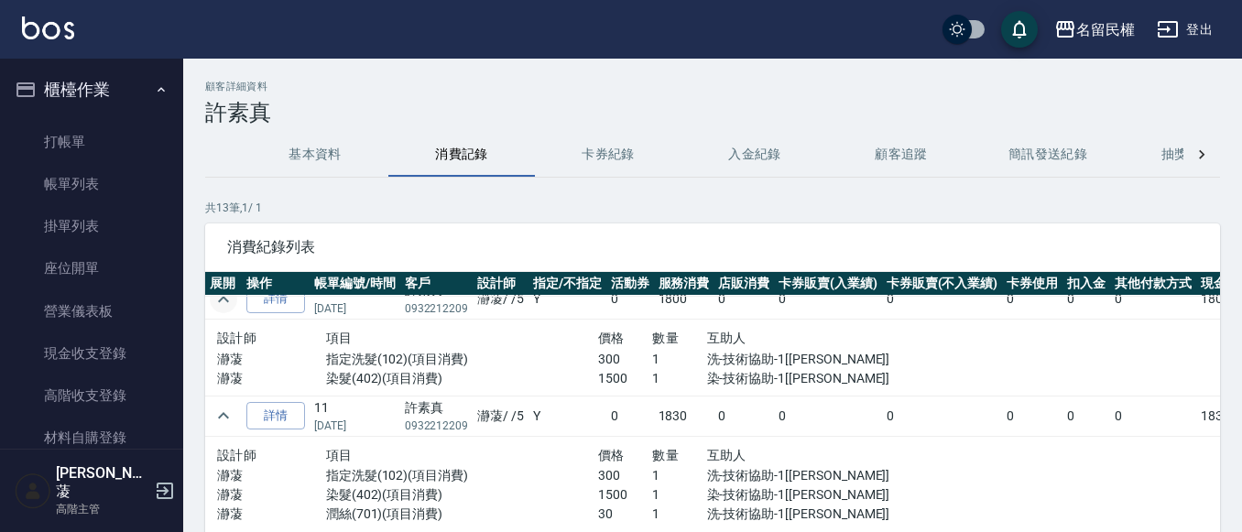
scroll to position [0, 0]
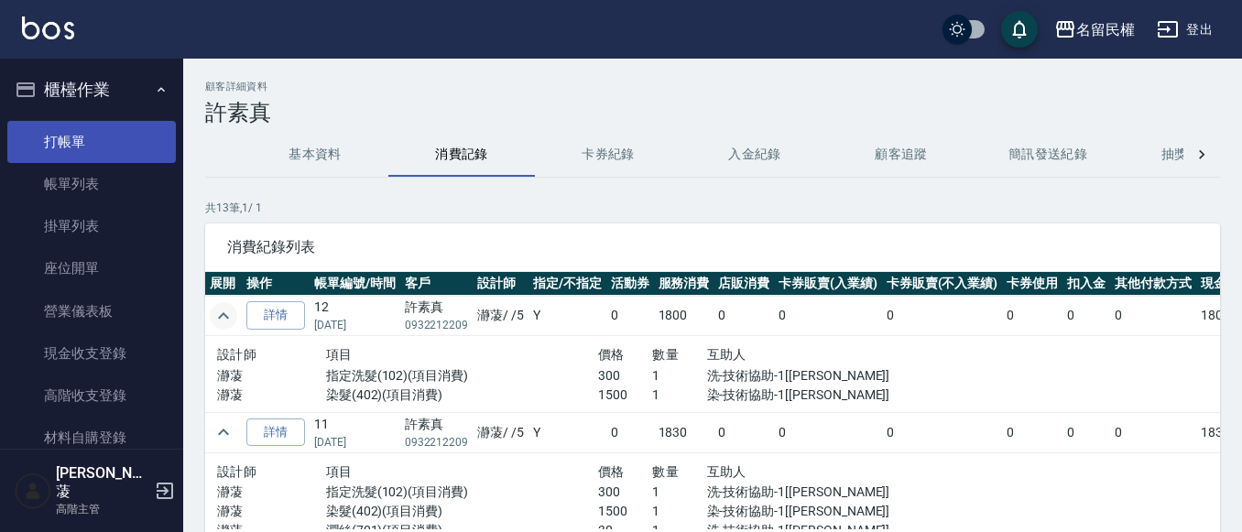
click at [144, 144] on link "打帳單" at bounding box center [91, 142] width 168 height 42
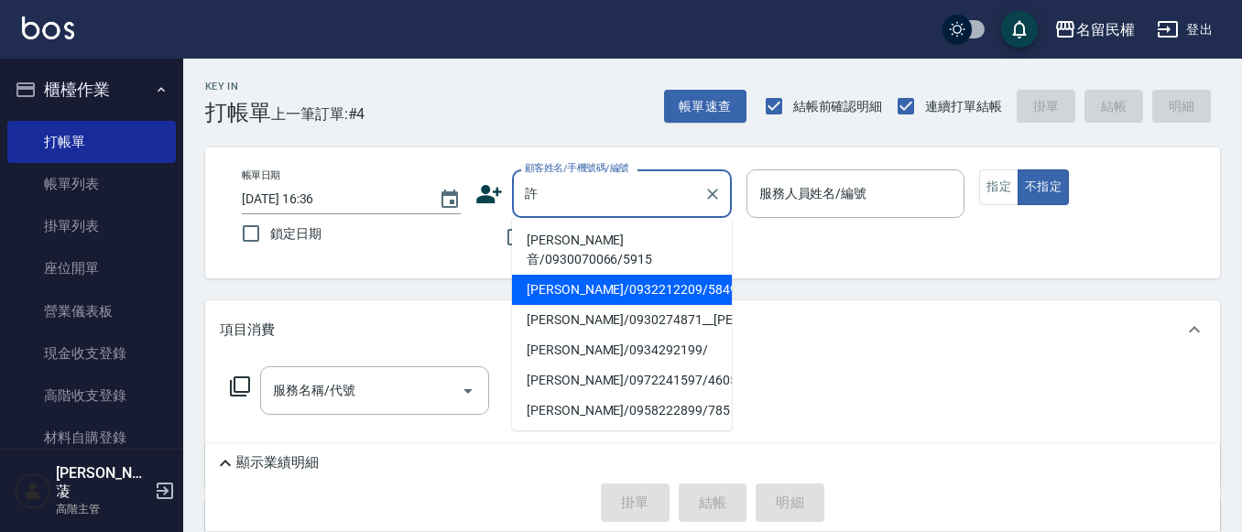
click at [581, 275] on li "[PERSON_NAME]/0932212209/5849" at bounding box center [622, 290] width 220 height 30
type input "[PERSON_NAME]/0932212209/5849"
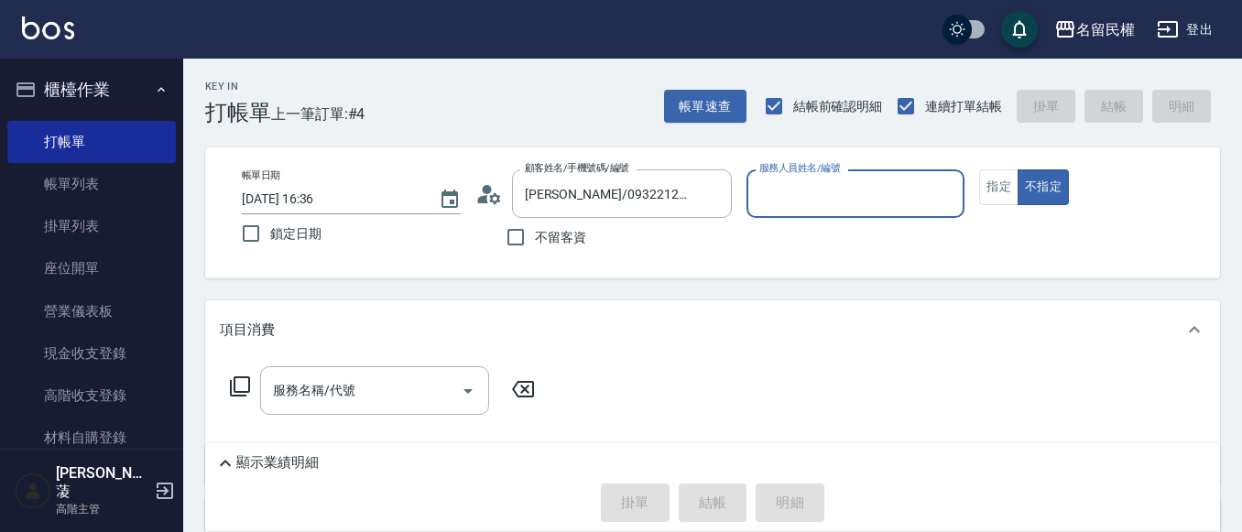
click at [840, 195] on input "服務人員姓名/編號" at bounding box center [855, 194] width 202 height 32
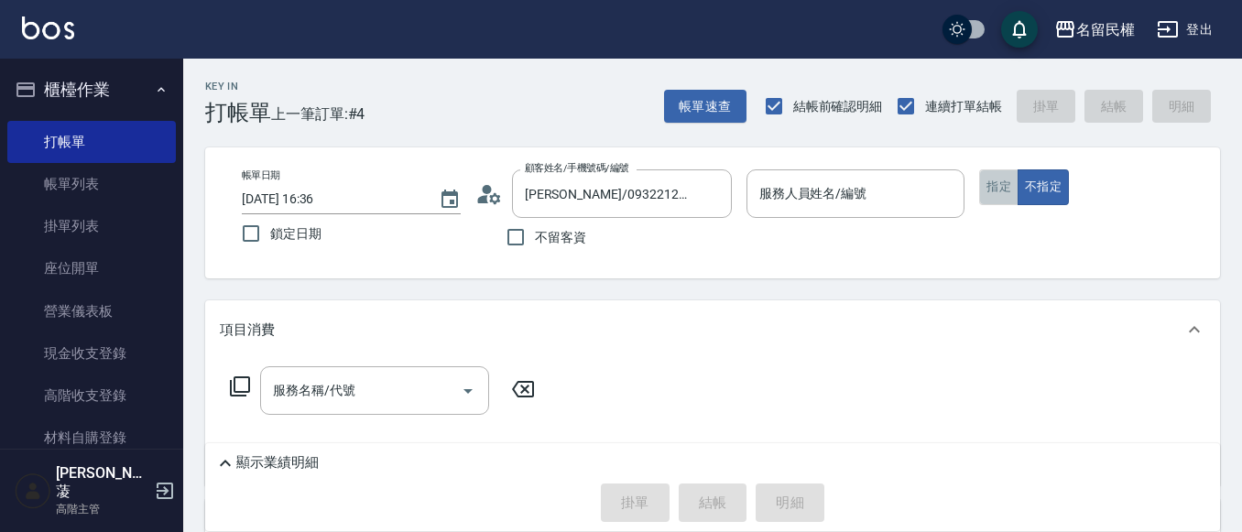
click at [990, 190] on button "指定" at bounding box center [998, 187] width 39 height 36
click at [908, 212] on div "服務人員姓名/編號" at bounding box center [855, 193] width 219 height 49
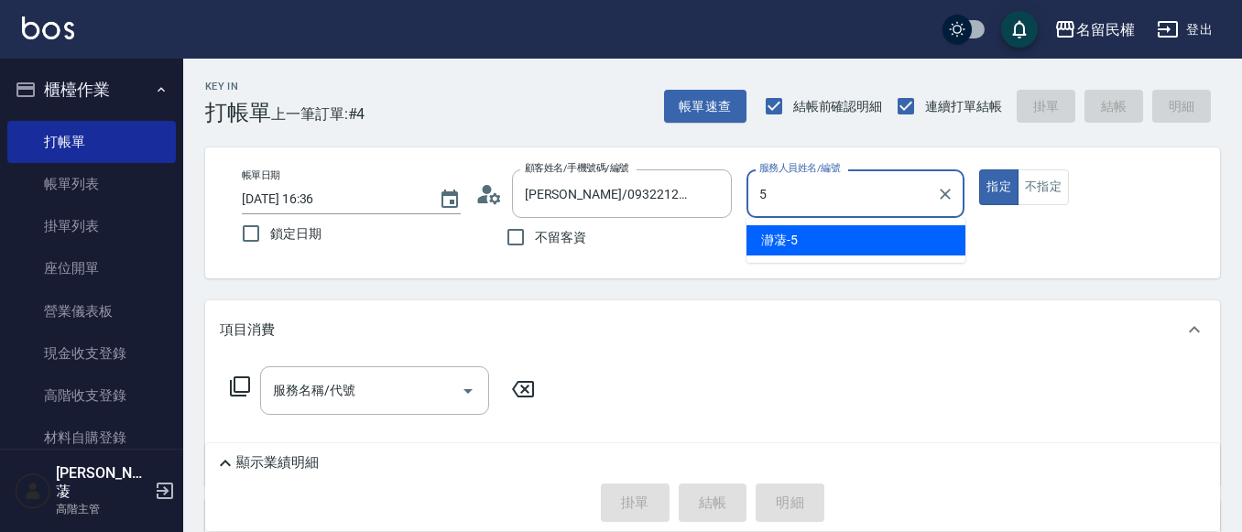
type input "瀞蓤-5"
type button "true"
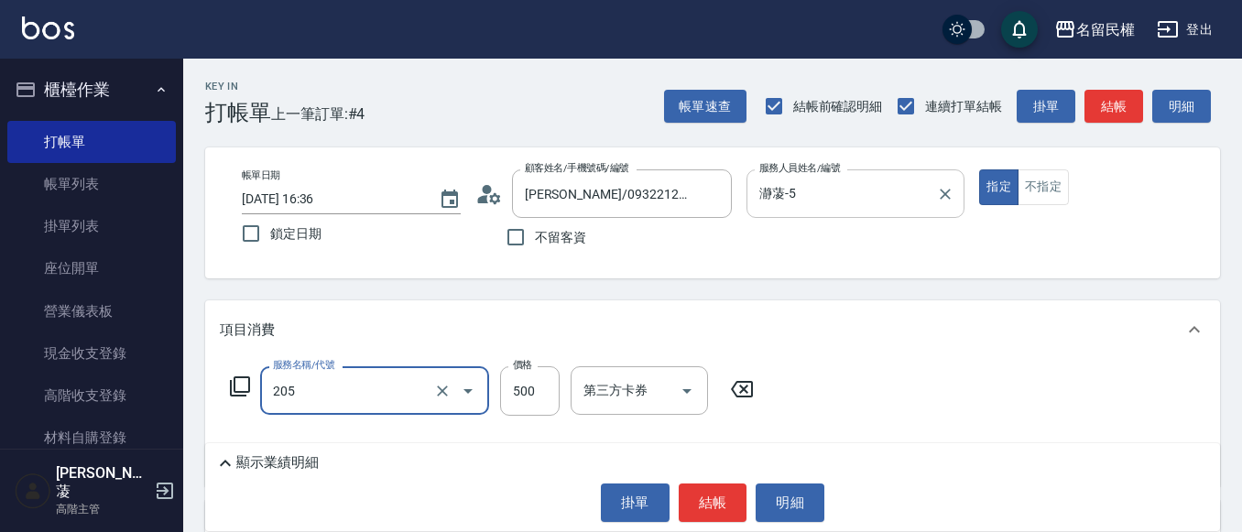
type input "指定洗剪(205)"
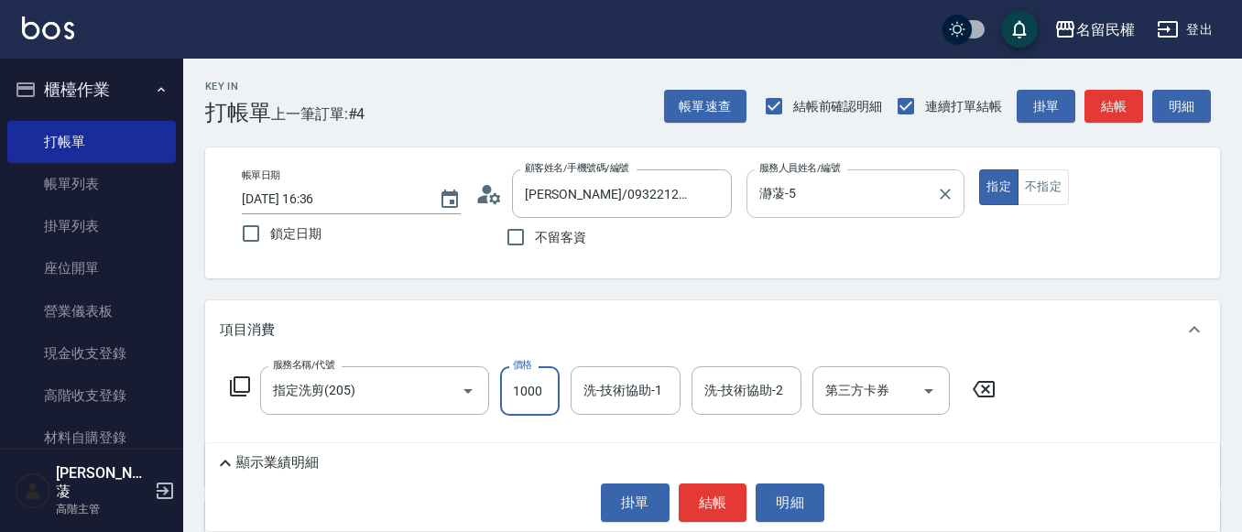
type input "1000"
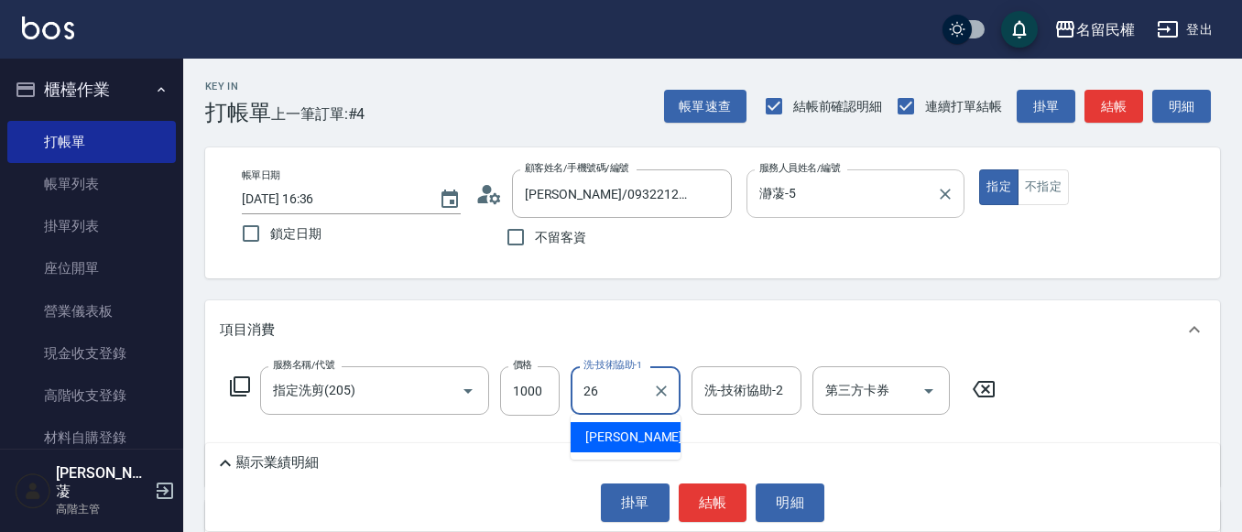
type input "沅莘-26"
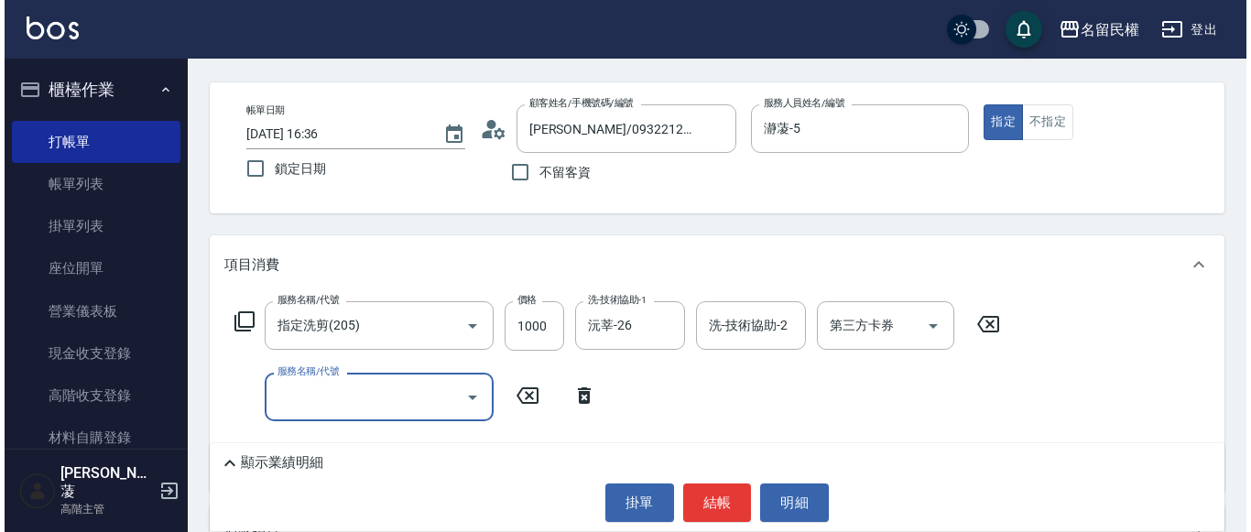
scroll to position [92, 0]
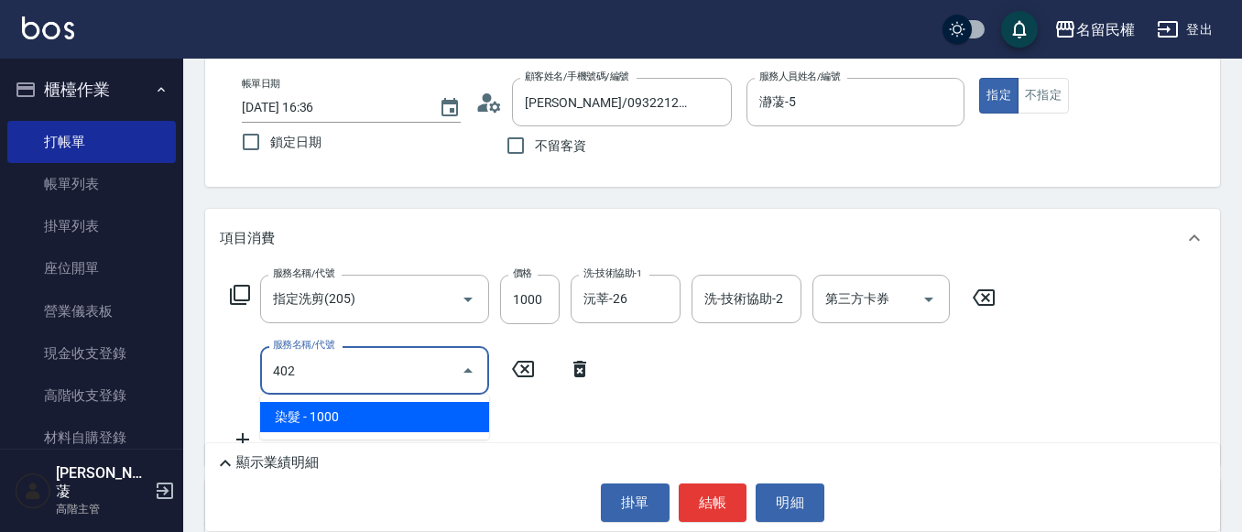
type input "染髮(402)"
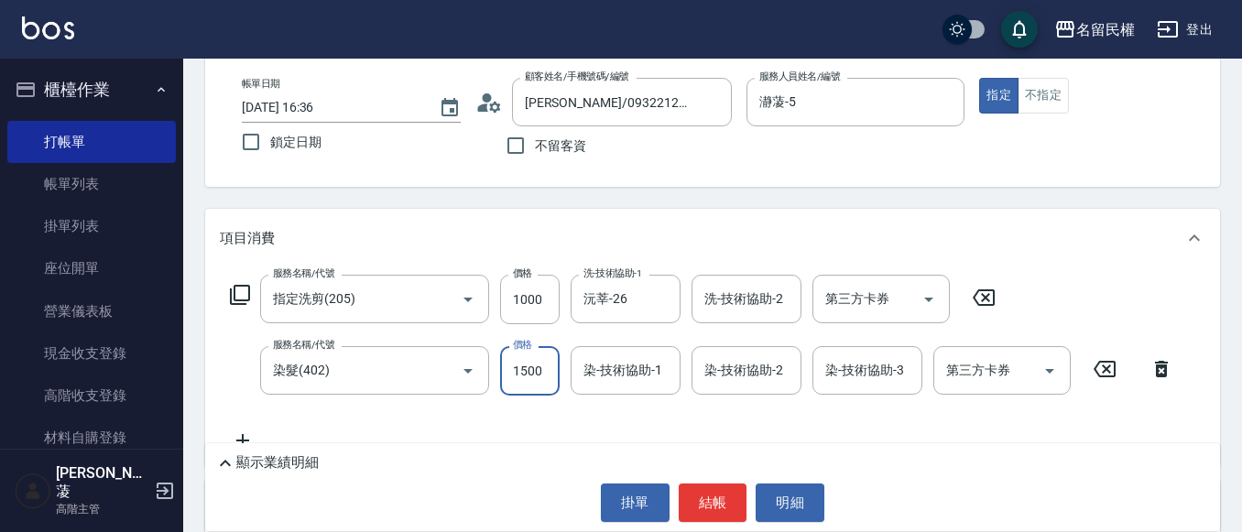
type input "1500"
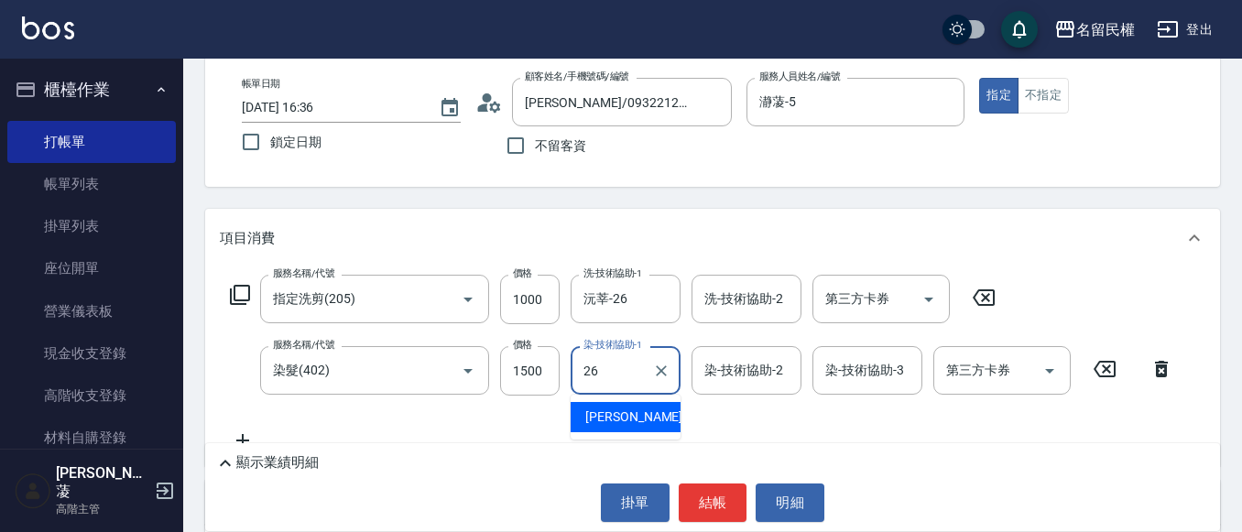
type input "沅莘-26"
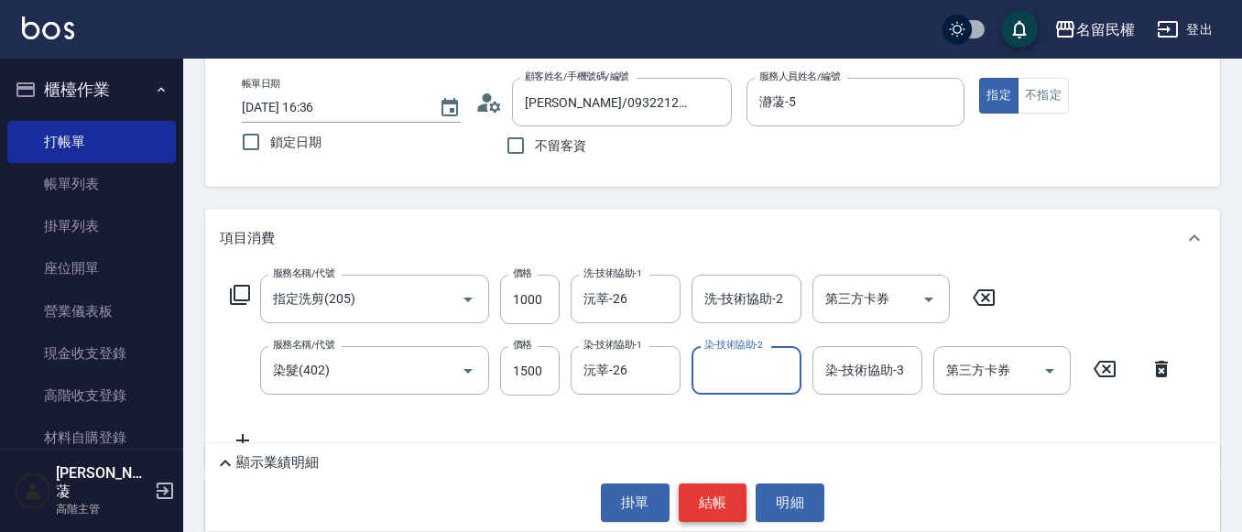
click at [712, 505] on button "結帳" at bounding box center [712, 502] width 69 height 38
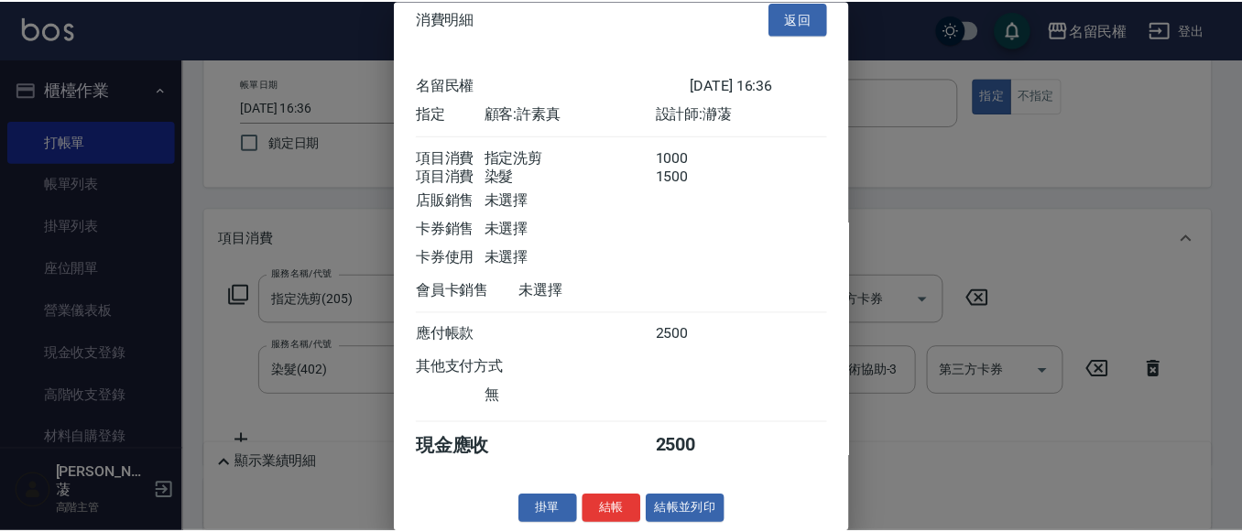
scroll to position [46, 0]
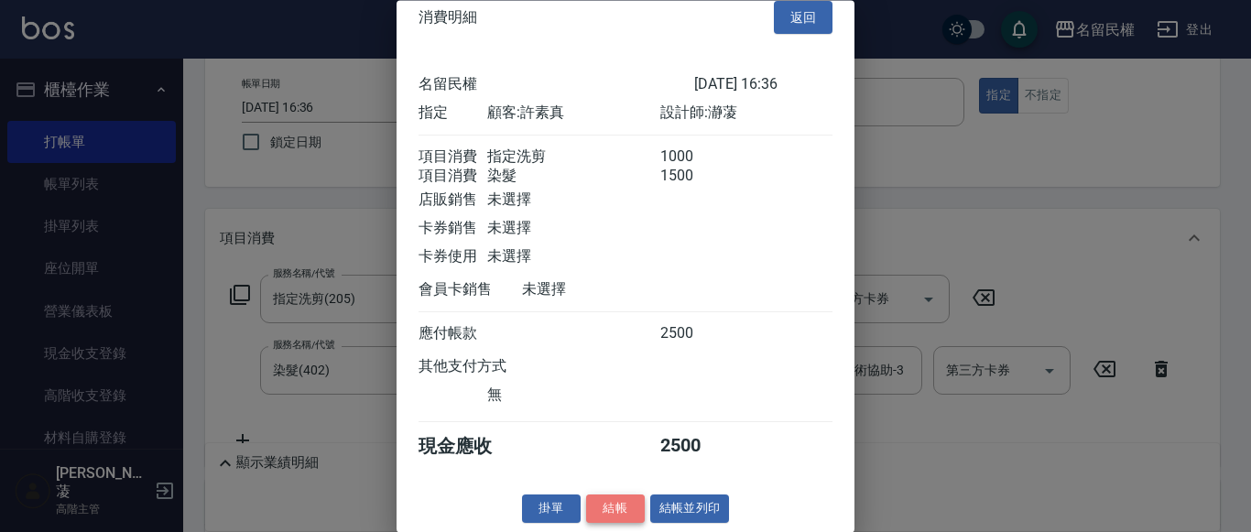
click at [620, 500] on button "結帳" at bounding box center [615, 509] width 59 height 28
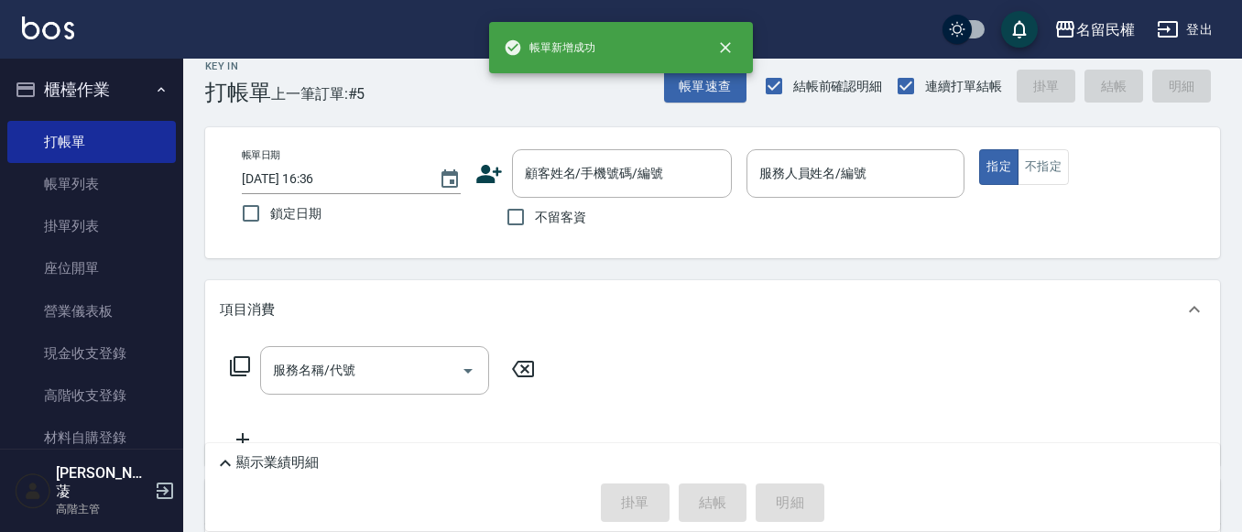
scroll to position [0, 0]
